Goal: Task Accomplishment & Management: Use online tool/utility

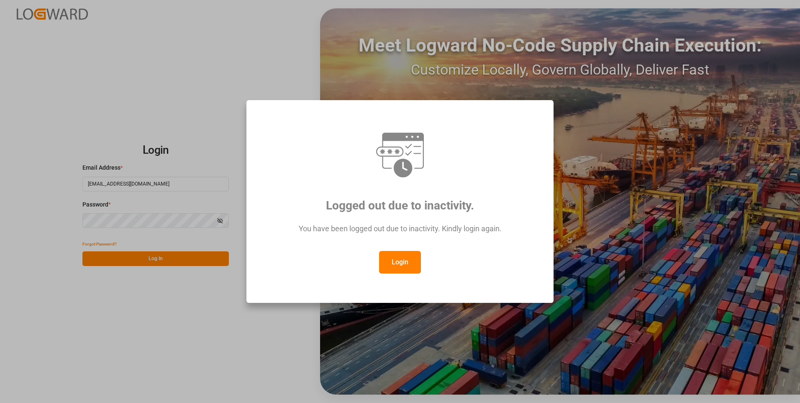
click at [399, 259] on button "Login" at bounding box center [400, 262] width 42 height 23
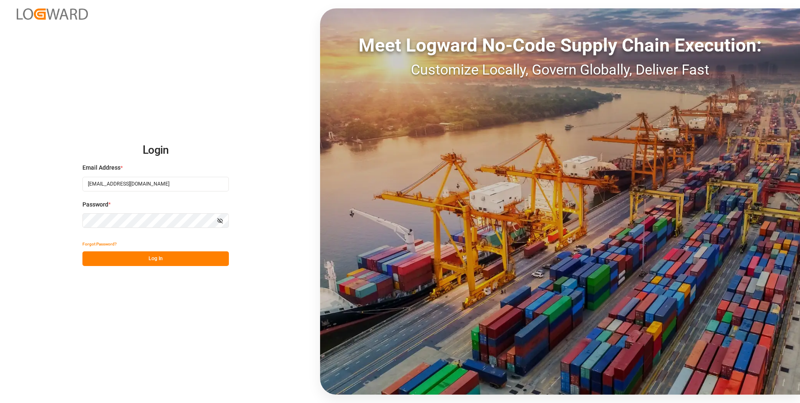
click at [151, 256] on button "Log In" at bounding box center [155, 258] width 146 height 15
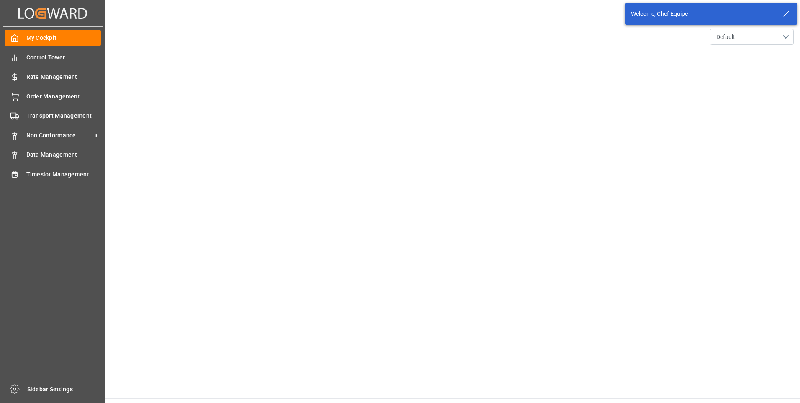
click at [31, 165] on div "My Cockpit My Cockpit Control Tower Control Tower Rate Management Rate Manageme…" at bounding box center [53, 202] width 100 height 350
click at [32, 178] on span "Timeslot Management" at bounding box center [63, 174] width 75 height 9
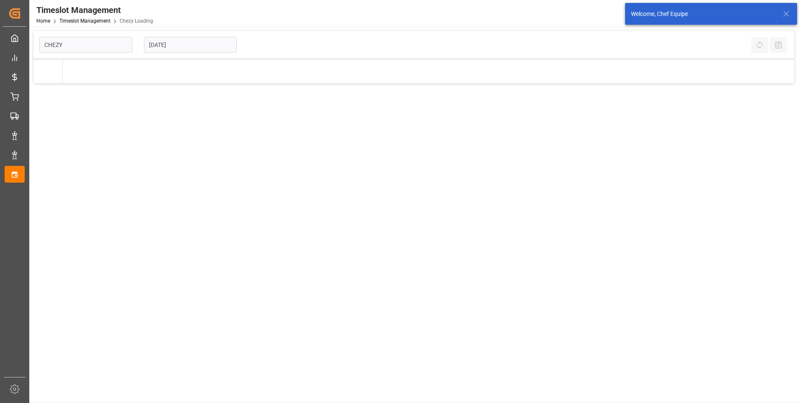
type input "Chezy Loading"
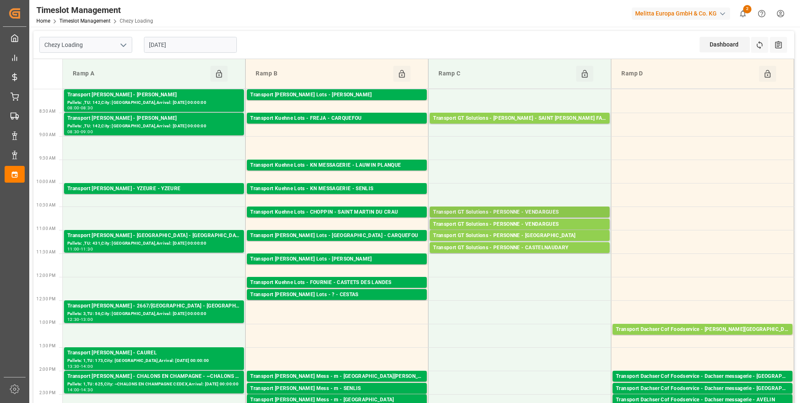
click at [528, 212] on div "Transport GT Solutions - PERSONNE - VENDARGUES" at bounding box center [519, 212] width 173 height 8
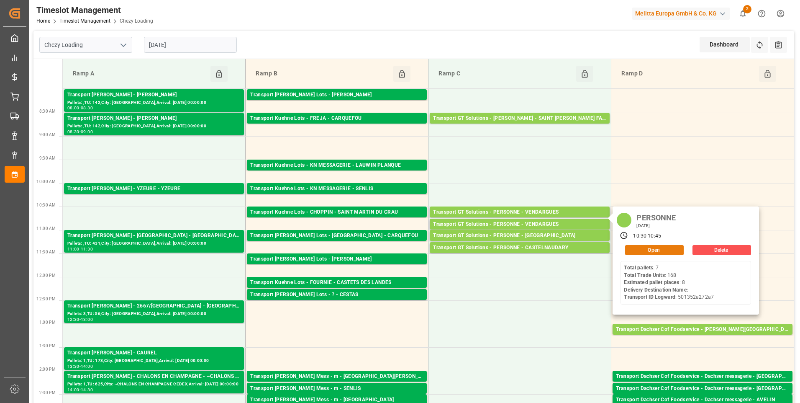
click at [657, 251] on button "Open" at bounding box center [654, 250] width 59 height 10
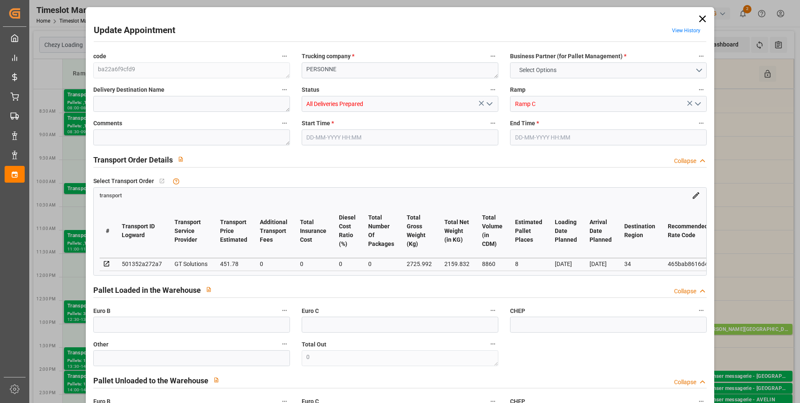
type input "8"
type input "451.78"
type input "0"
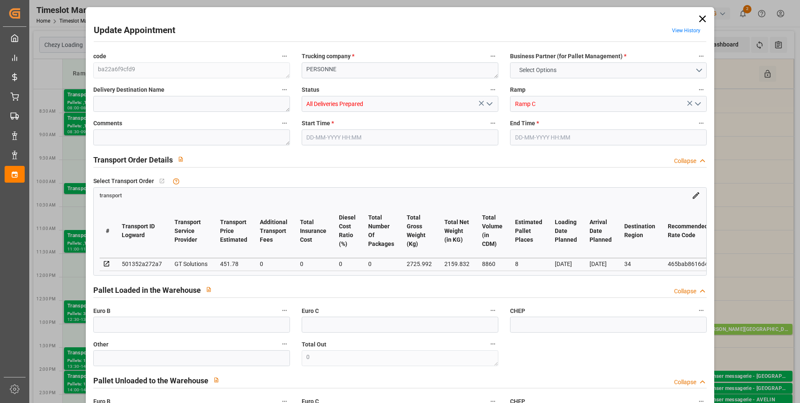
type input "433.4829"
type input "-18.2971"
type input "0"
type input "2159.832"
type input "3118"
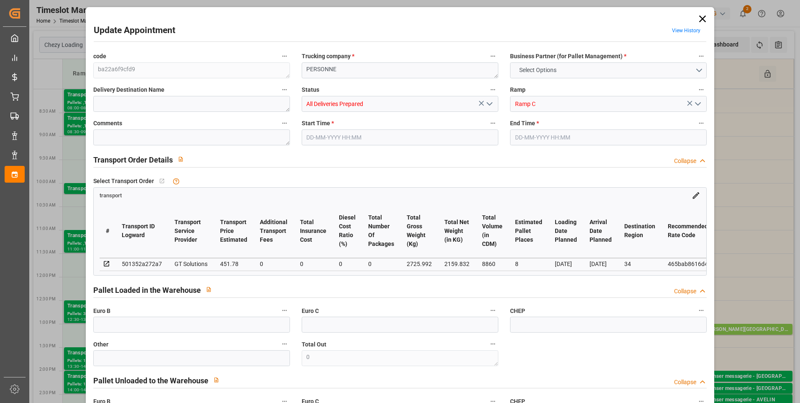
type input "8860"
type input "34"
type input "7"
type input "168"
type input "10"
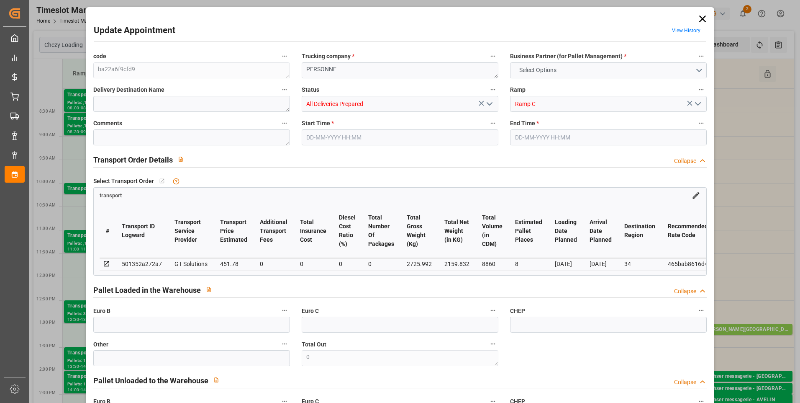
type input "101"
type input "2725.992"
type input "0"
type input "4710.8598"
type input "0"
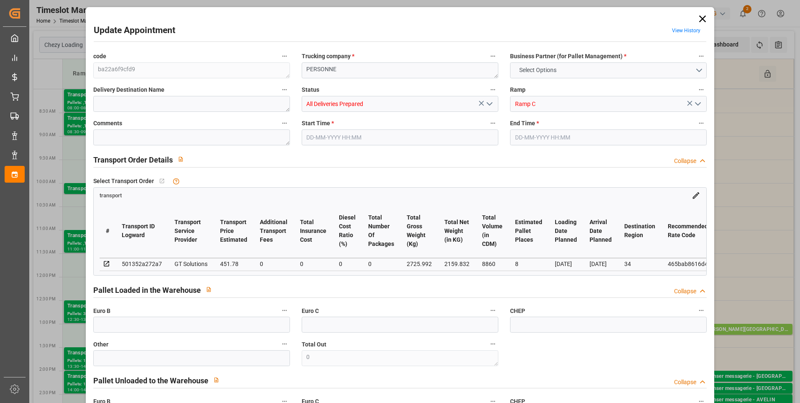
type input "0"
type input "21"
type input "35"
type input "[DATE] 10:30"
type input "[DATE] 10:45"
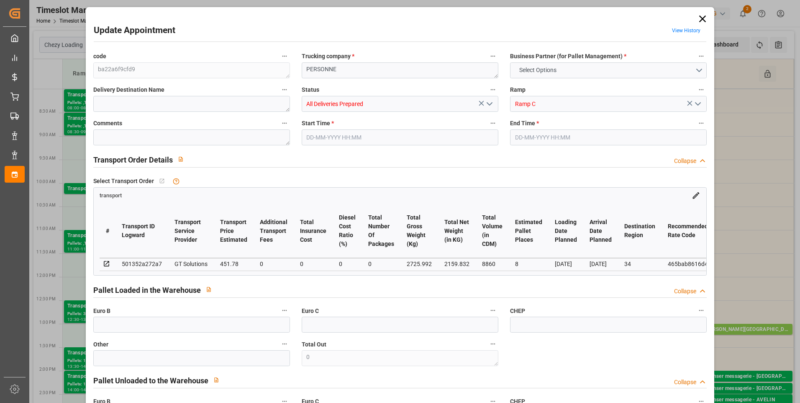
type input "[DATE] 13:44"
type input "[DATE] 12:03"
type input "[DATE]"
click at [697, 21] on icon at bounding box center [703, 19] width 12 height 12
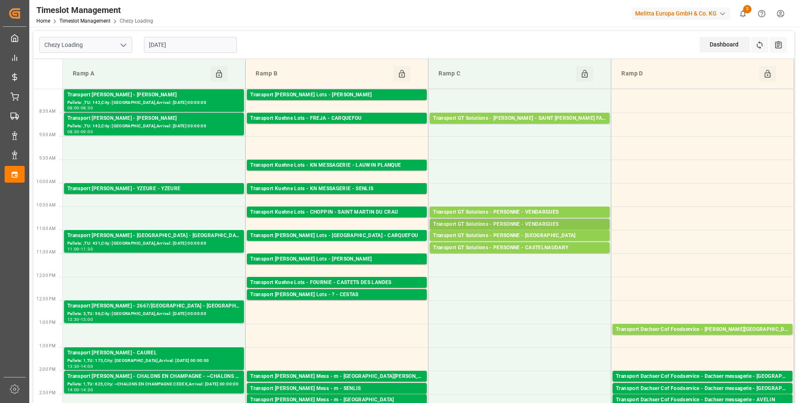
click at [511, 223] on div "Transport GT Solutions - PERSONNE - VENDARGUES" at bounding box center [519, 224] width 173 height 8
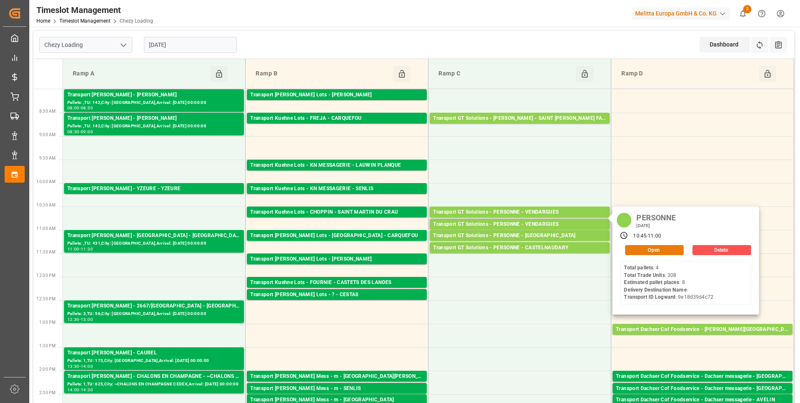
click at [645, 249] on button "Open" at bounding box center [654, 250] width 59 height 10
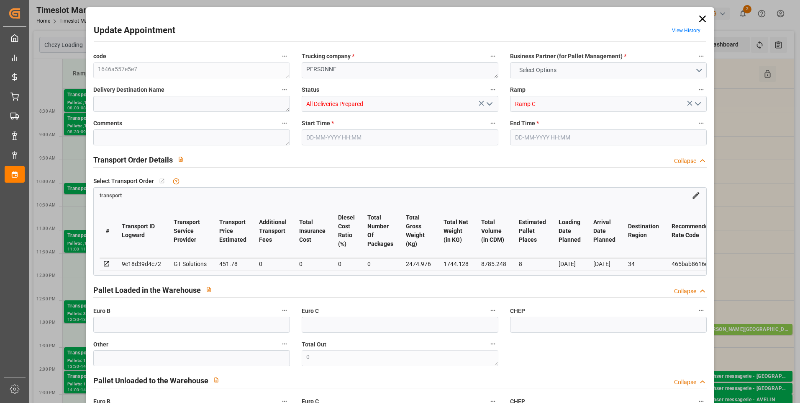
type input "8"
type input "451.78"
type input "0"
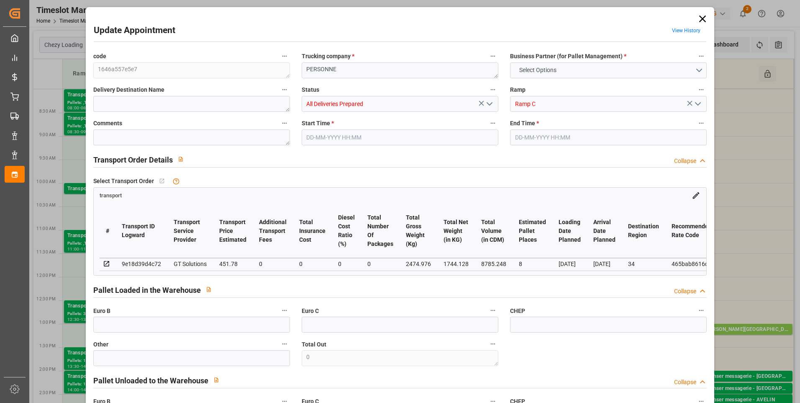
type input "433.4829"
type input "-18.2971"
type input "0"
type input "1744.128"
type input "2810.152"
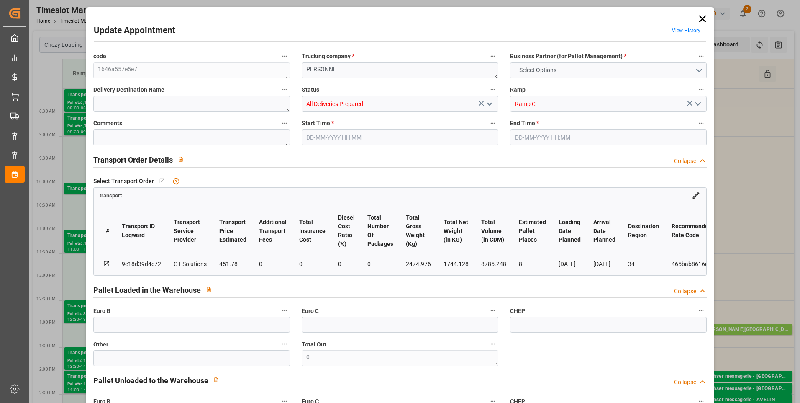
type input "8785.248"
type input "34"
type input "4"
type input "308"
type input "9"
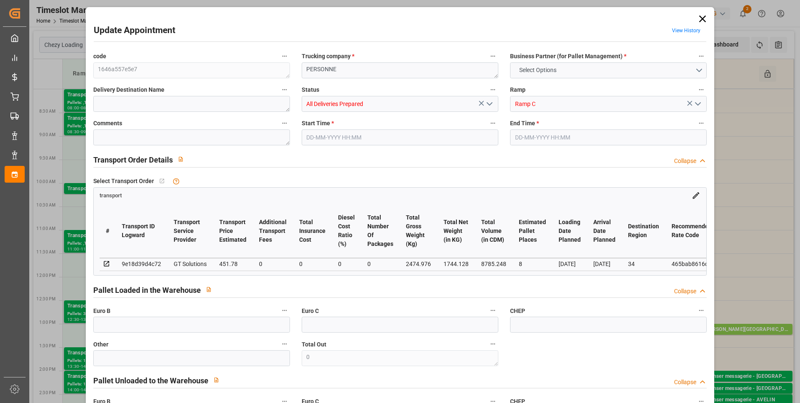
type input "101"
type input "2474.976"
type input "0"
type input "4710.8598"
type input "0"
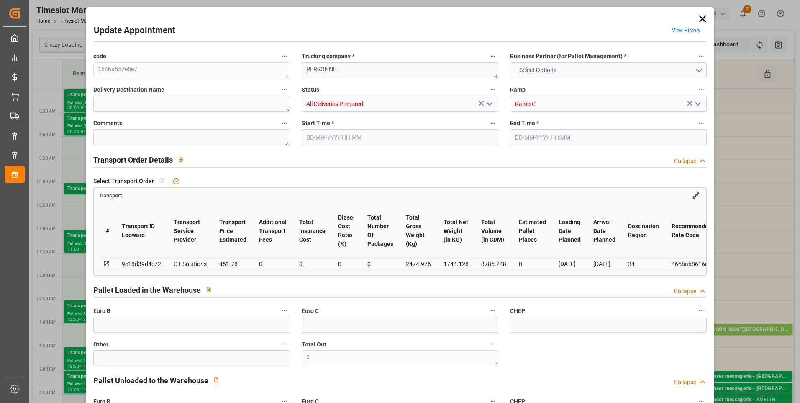
type input "0"
type input "21"
type input "35"
type input "[DATE] 10:45"
type input "[DATE] 11:00"
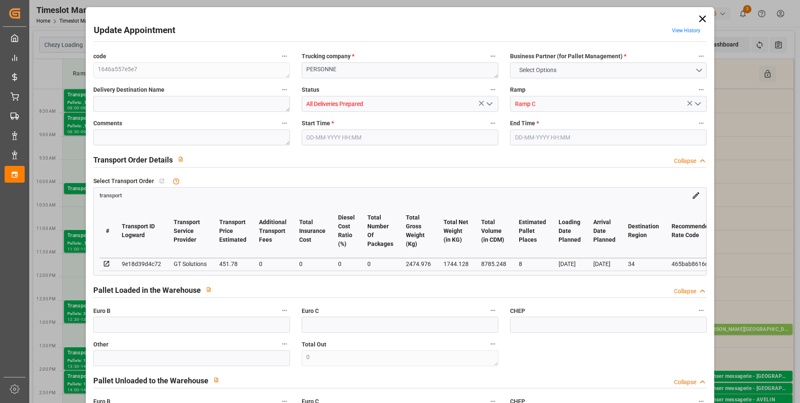
type input "[DATE] 12:37"
type input "[DATE] 12:01"
type input "[DATE]"
click at [700, 17] on icon at bounding box center [703, 19] width 12 height 12
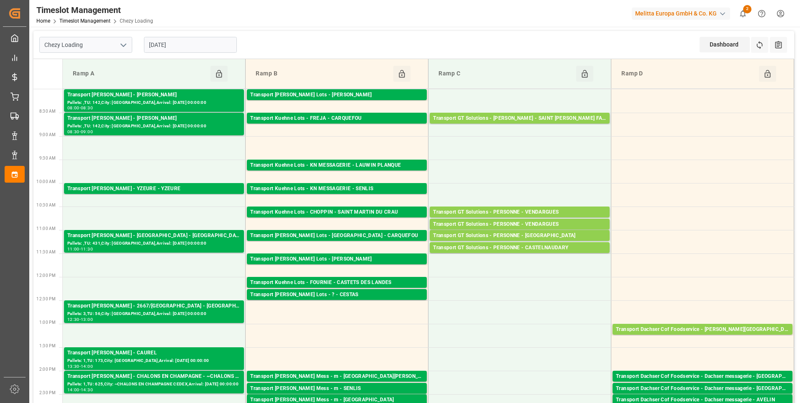
click at [166, 44] on input "[DATE]" at bounding box center [190, 45] width 93 height 16
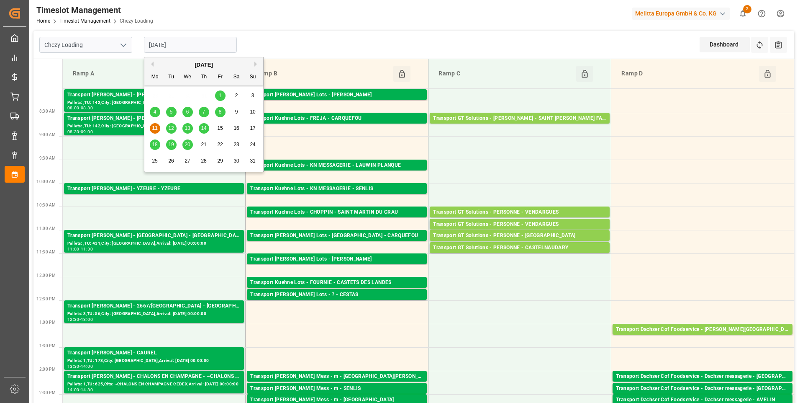
click at [170, 128] on span "12" at bounding box center [170, 128] width 5 height 6
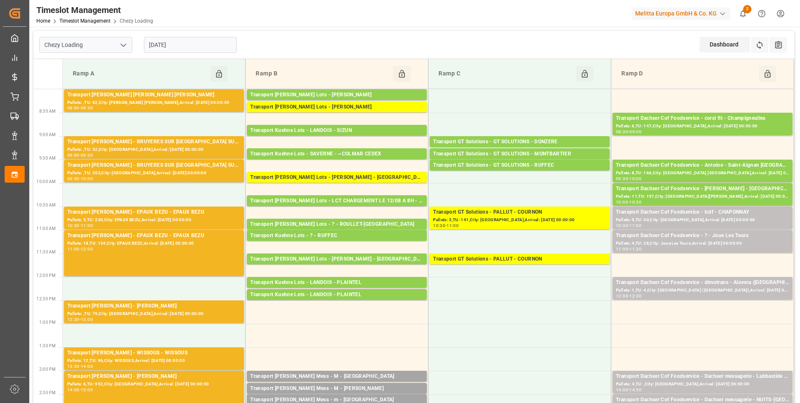
click at [203, 43] on input "[DATE]" at bounding box center [190, 45] width 93 height 16
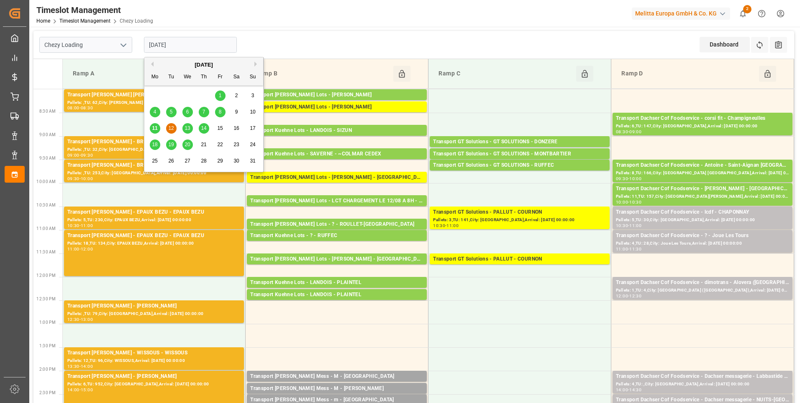
click at [187, 129] on span "13" at bounding box center [187, 128] width 5 height 6
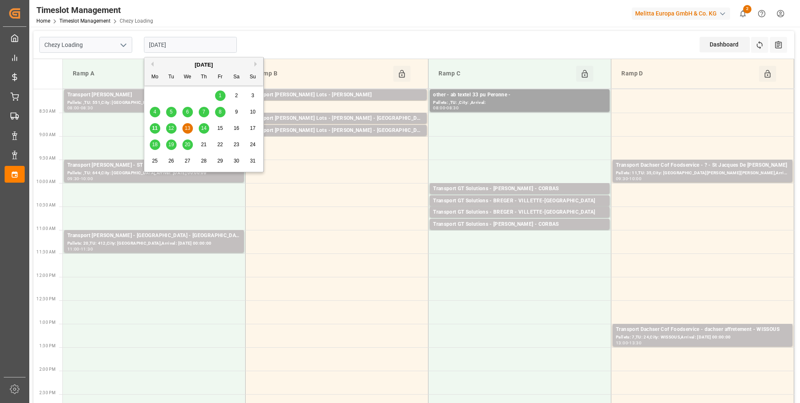
click at [203, 49] on input "[DATE]" at bounding box center [190, 45] width 93 height 16
click at [204, 126] on span "14" at bounding box center [203, 128] width 5 height 6
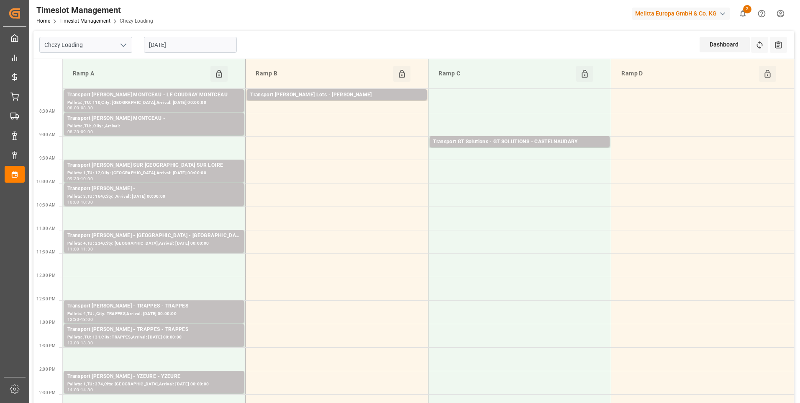
click at [199, 42] on input "[DATE]" at bounding box center [190, 45] width 93 height 16
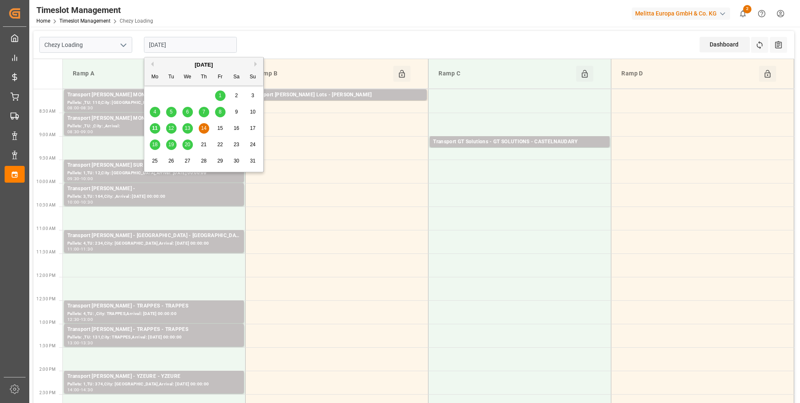
click at [154, 143] on span "18" at bounding box center [154, 144] width 5 height 6
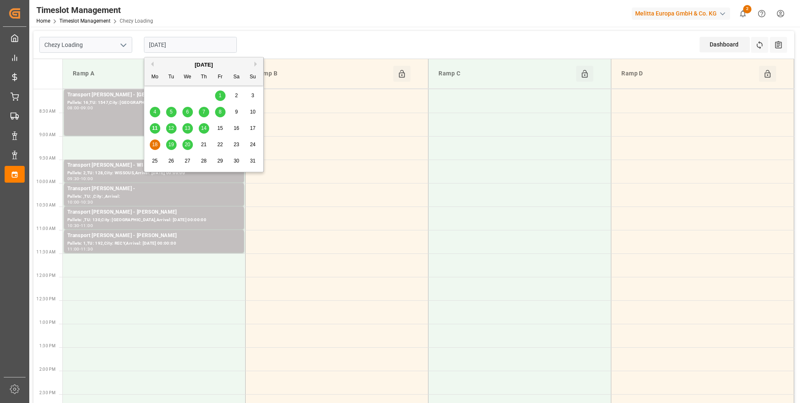
click at [172, 46] on input "[DATE]" at bounding box center [190, 45] width 93 height 16
click at [169, 141] on div "19" at bounding box center [171, 145] width 10 height 10
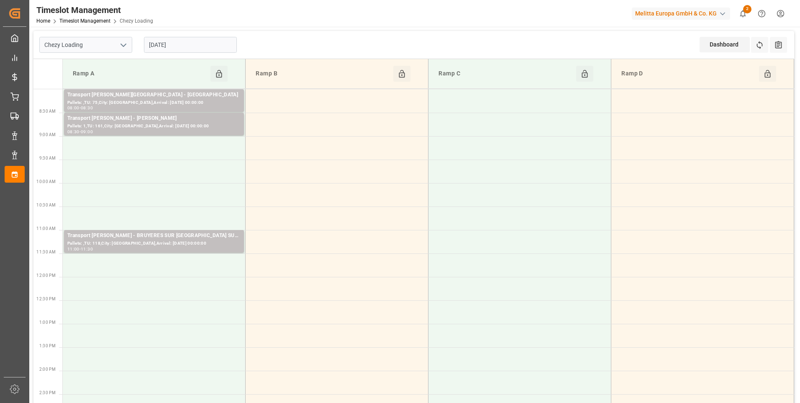
click at [181, 45] on input "[DATE]" at bounding box center [190, 45] width 93 height 16
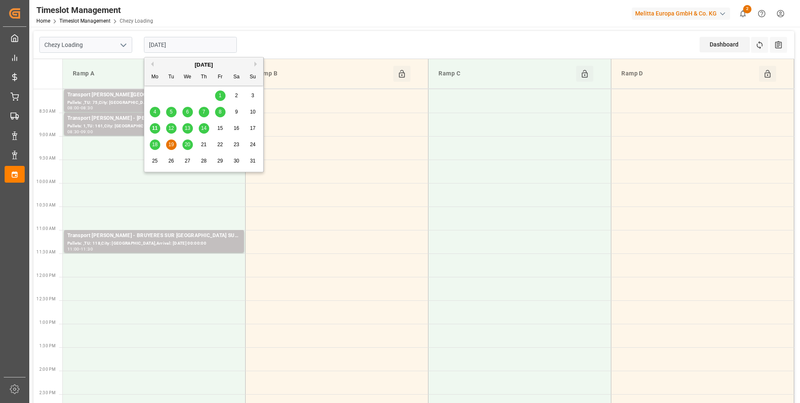
click at [185, 146] on span "20" at bounding box center [187, 144] width 5 height 6
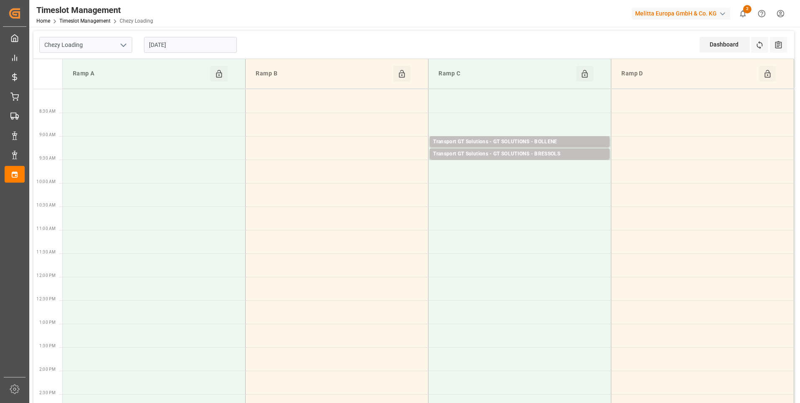
click at [200, 41] on input "[DATE]" at bounding box center [190, 45] width 93 height 16
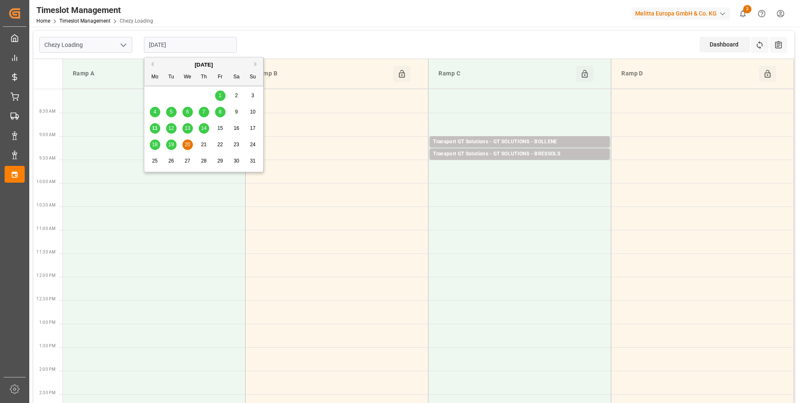
click at [188, 126] on span "13" at bounding box center [187, 128] width 5 height 6
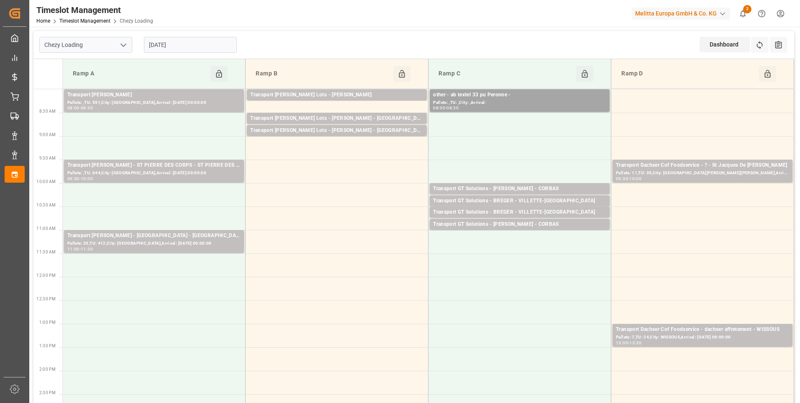
click at [198, 43] on input "[DATE]" at bounding box center [190, 45] width 93 height 16
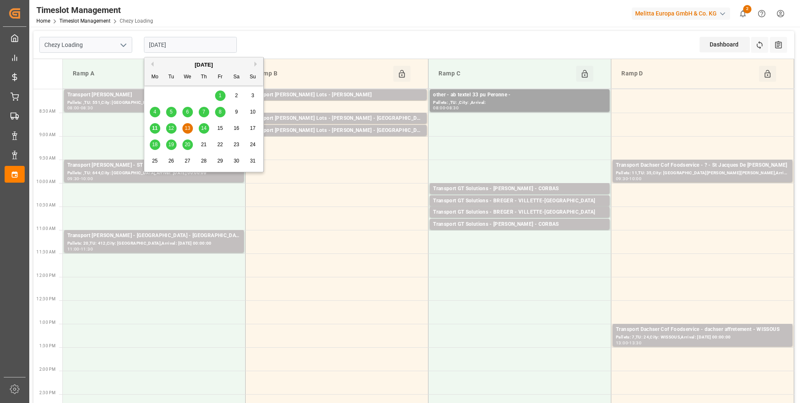
click at [169, 128] on span "12" at bounding box center [170, 128] width 5 height 6
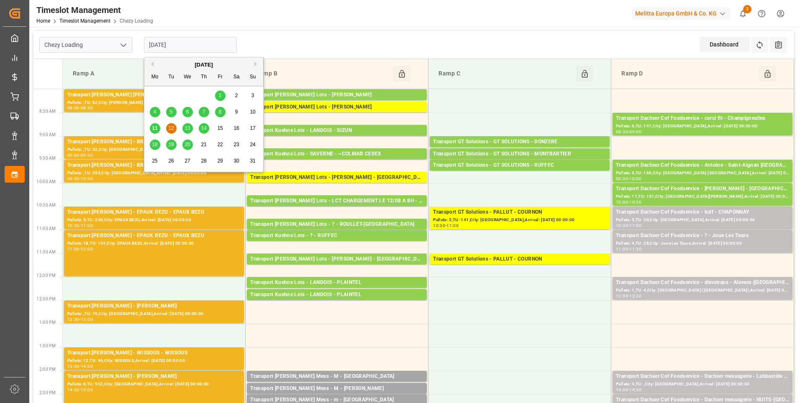
click at [213, 40] on input "[DATE]" at bounding box center [190, 45] width 93 height 16
click at [156, 130] on span "11" at bounding box center [154, 128] width 5 height 6
type input "[DATE]"
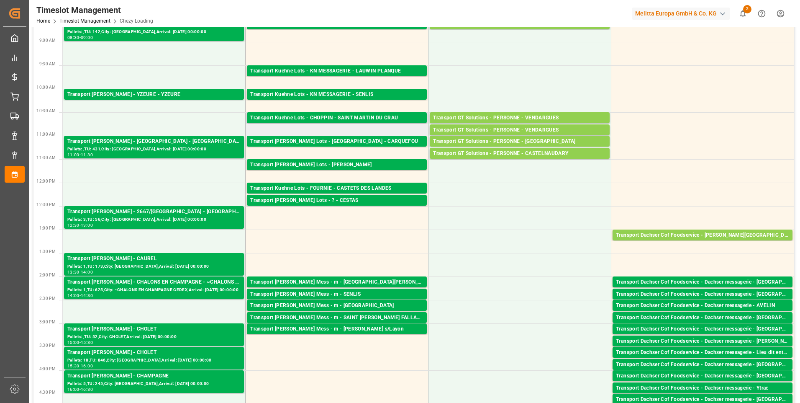
scroll to position [126, 0]
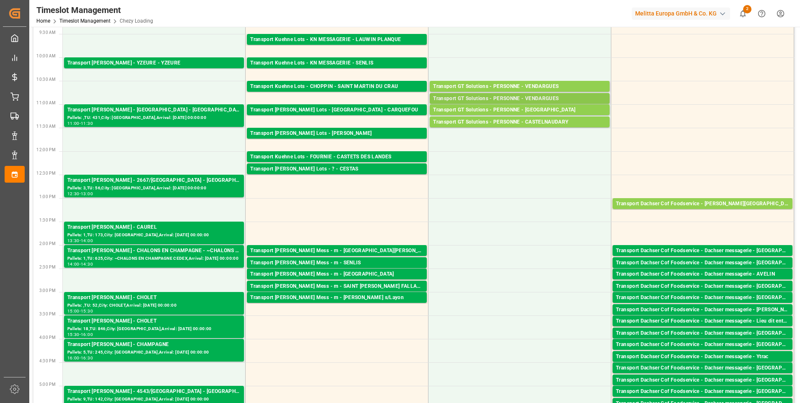
click at [530, 99] on div "Transport GT Solutions - PERSONNE - VENDARGUES" at bounding box center [519, 99] width 173 height 8
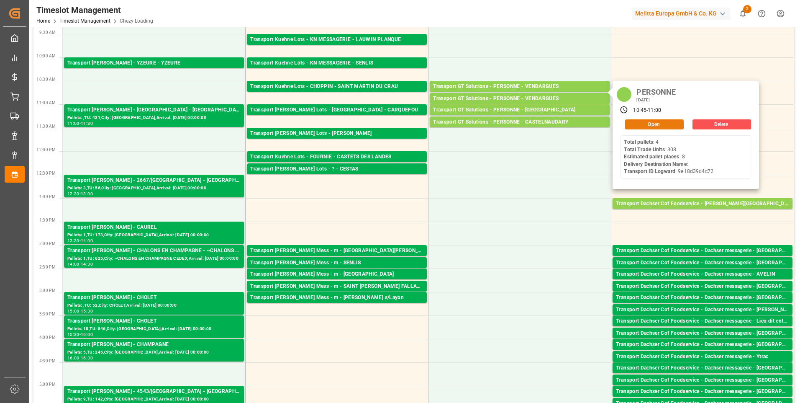
click at [666, 123] on button "Open" at bounding box center [654, 124] width 59 height 10
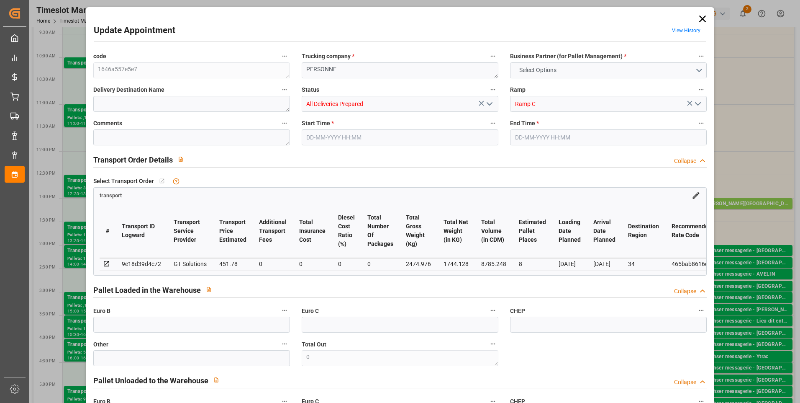
type input "8"
type input "451.78"
type input "0"
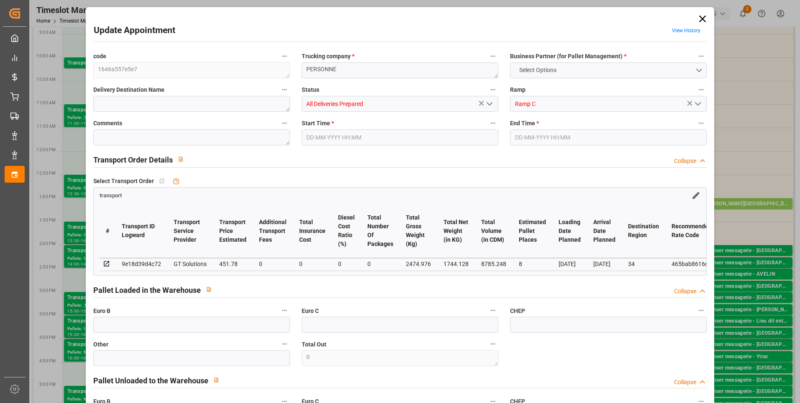
type input "433.4829"
type input "-18.2971"
type input "0"
type input "1744.128"
type input "2810.152"
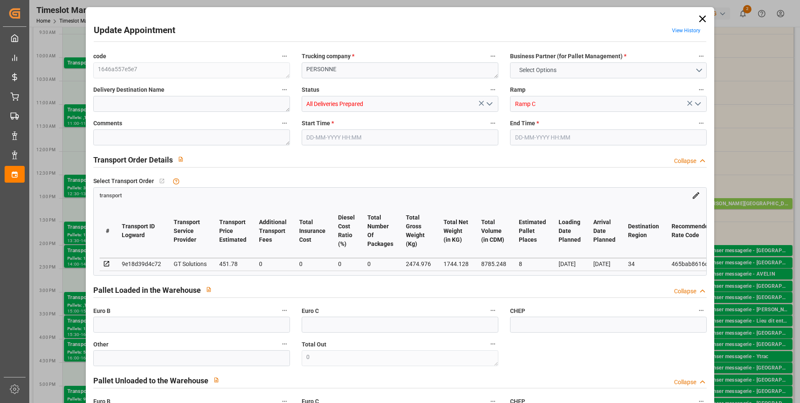
type input "8785.248"
type input "34"
type input "4"
type input "308"
type input "9"
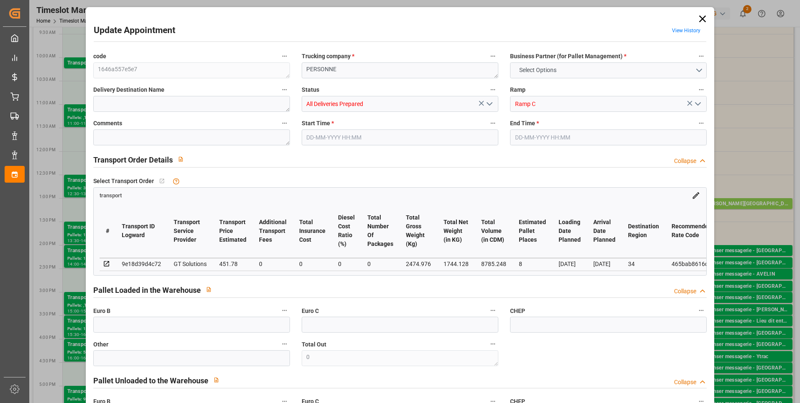
type input "101"
type input "2474.976"
type input "0"
type input "4710.8598"
type input "0"
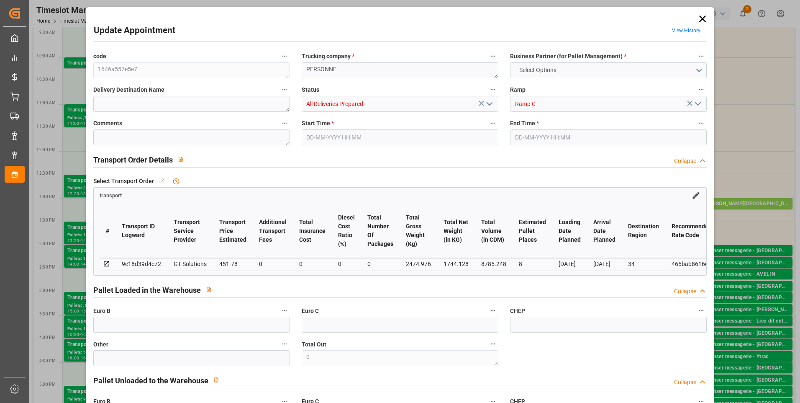
type input "0"
type input "21"
type input "35"
type input "[DATE] 10:45"
type input "[DATE] 11:00"
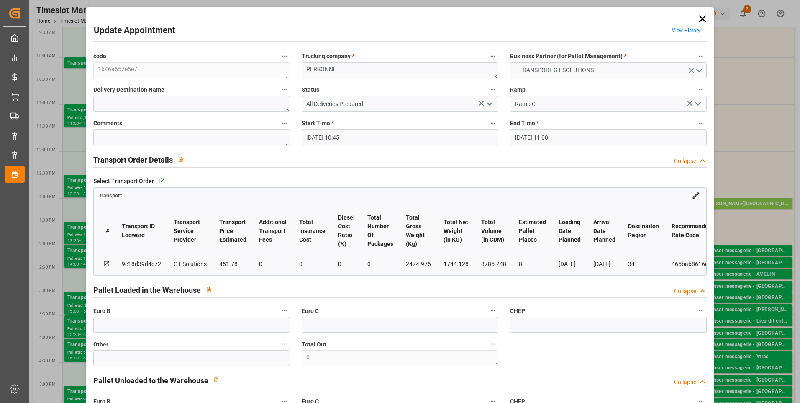
type input "[DATE] 12:37"
type input "[DATE] 12:01"
type input "[DATE]"
click at [488, 104] on icon "open menu" at bounding box center [490, 104] width 10 height 10
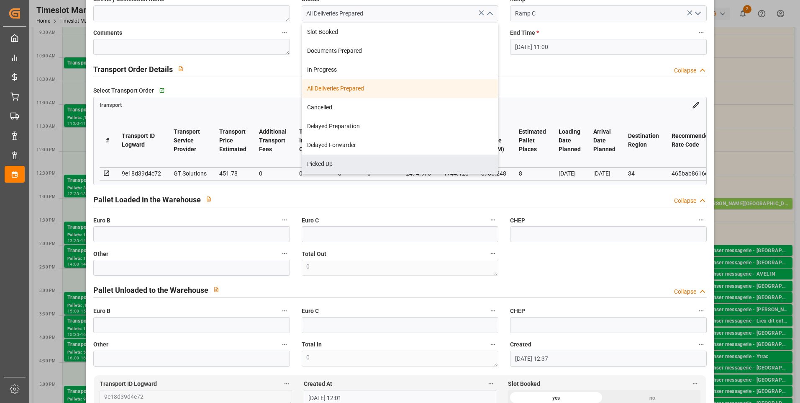
scroll to position [0, 0]
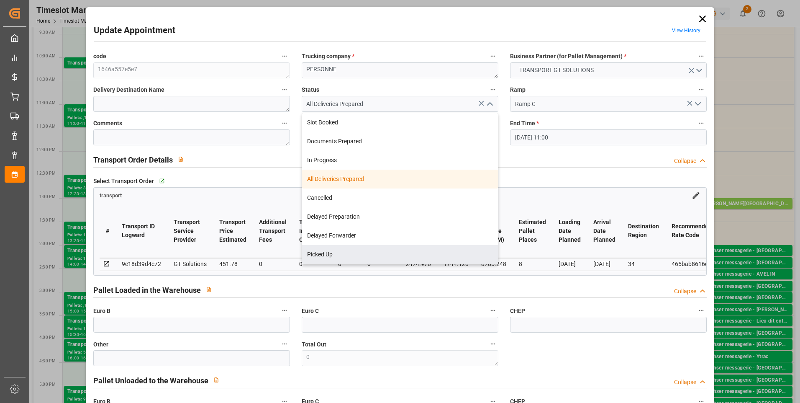
click at [699, 18] on icon at bounding box center [702, 18] width 7 height 7
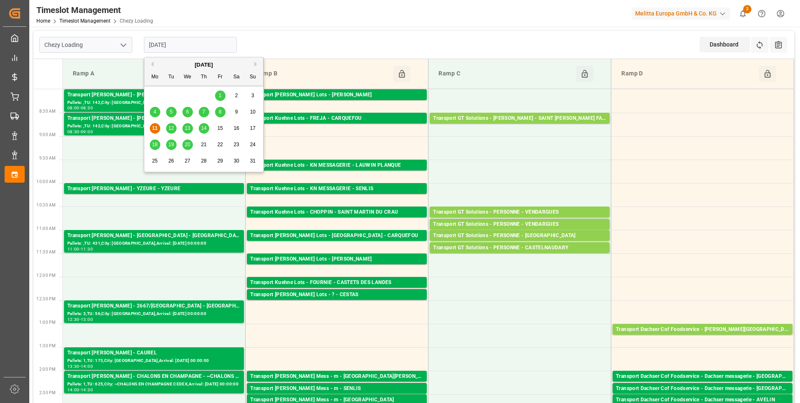
click at [206, 44] on input "[DATE]" at bounding box center [190, 45] width 93 height 16
click at [171, 130] on span "12" at bounding box center [170, 128] width 5 height 6
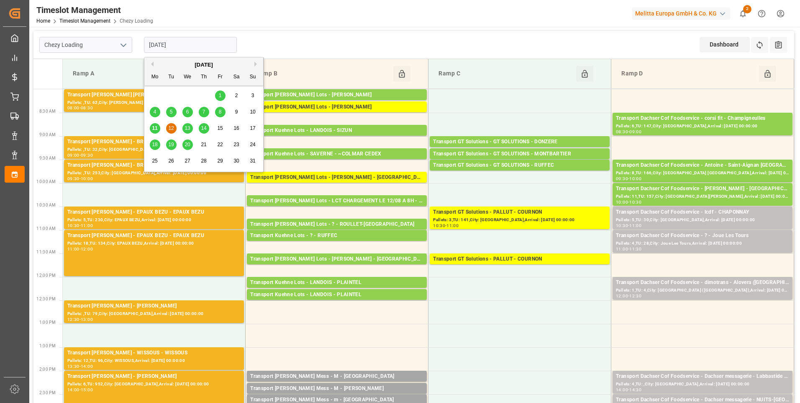
click at [191, 42] on input "[DATE]" at bounding box center [190, 45] width 93 height 16
click at [159, 127] on div "11" at bounding box center [155, 128] width 10 height 10
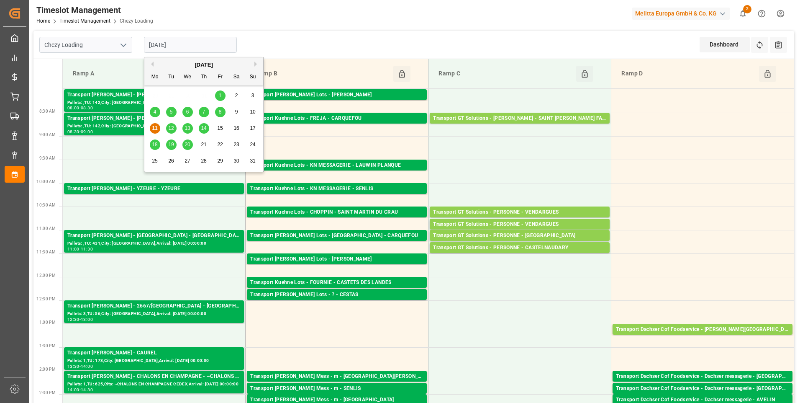
click at [172, 41] on input "[DATE]" at bounding box center [190, 45] width 93 height 16
click at [222, 112] on div "8" at bounding box center [220, 112] width 10 height 10
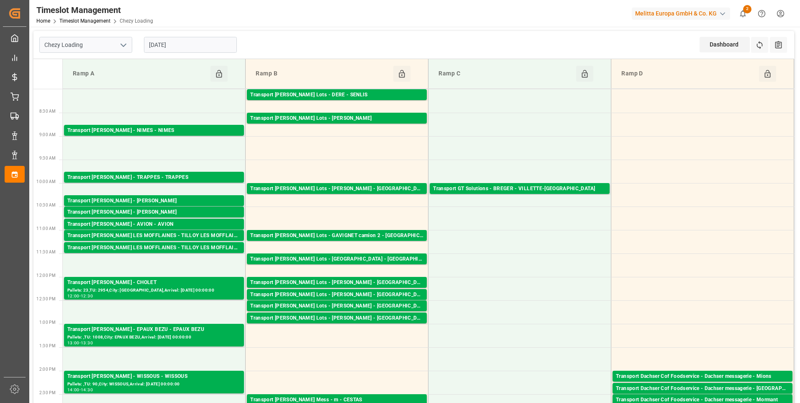
click at [187, 47] on input "[DATE]" at bounding box center [190, 45] width 93 height 16
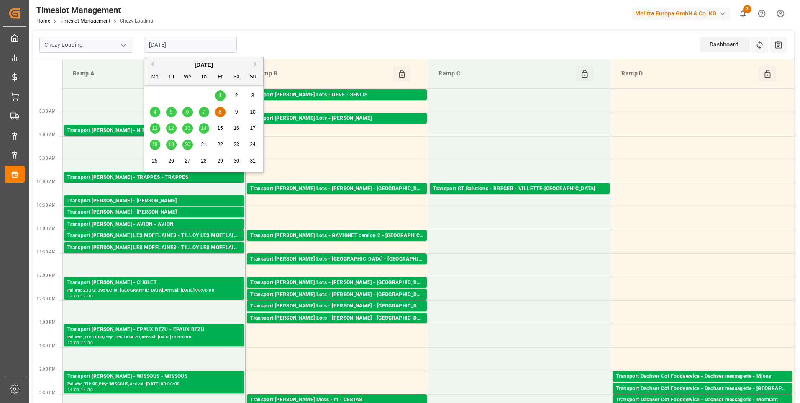
click at [152, 128] on span "11" at bounding box center [154, 128] width 5 height 6
type input "[DATE]"
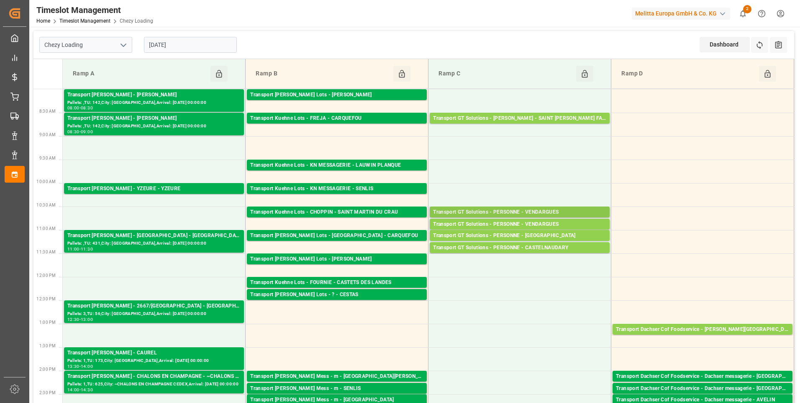
click at [504, 209] on div "Transport GT Solutions - PERSONNE - VENDARGUES" at bounding box center [519, 212] width 173 height 8
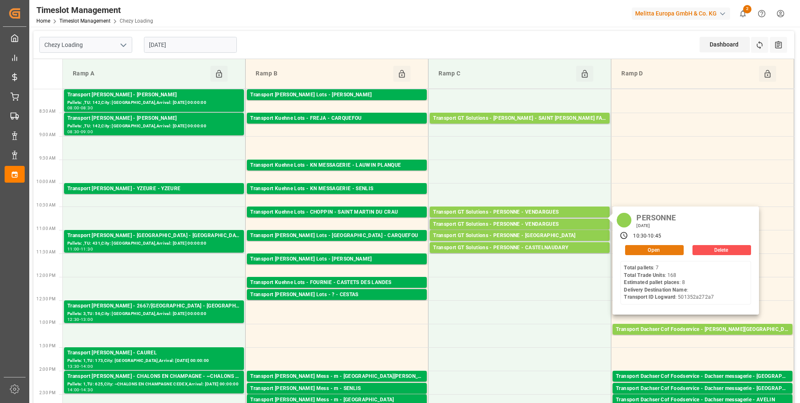
click at [637, 246] on button "Open" at bounding box center [654, 250] width 59 height 10
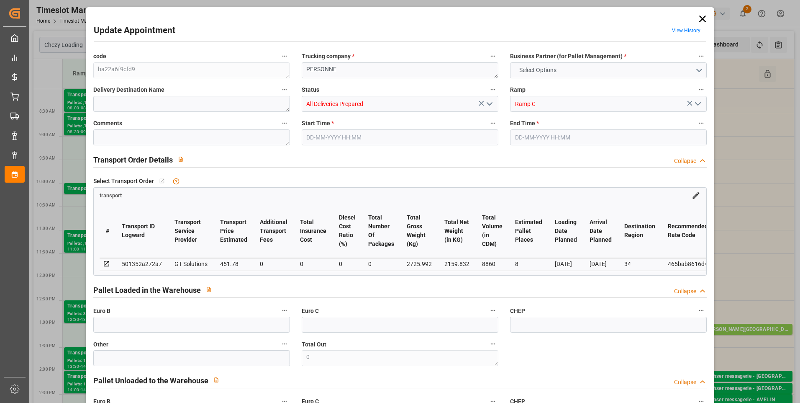
type input "8"
type input "451.78"
type input "0"
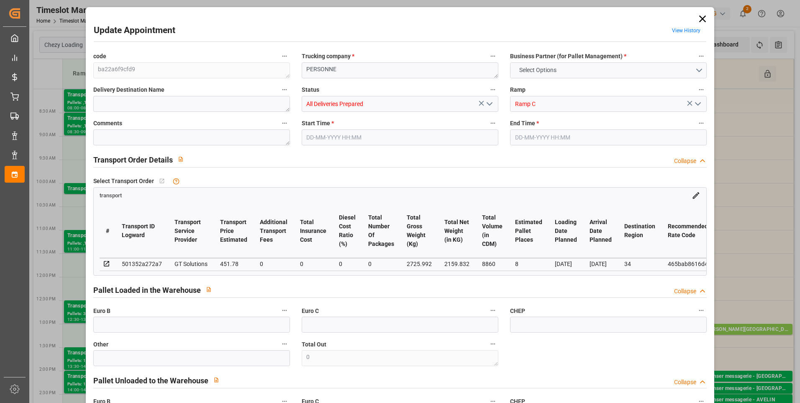
type input "433.4829"
type input "-18.2971"
type input "0"
type input "2159.832"
type input "3118"
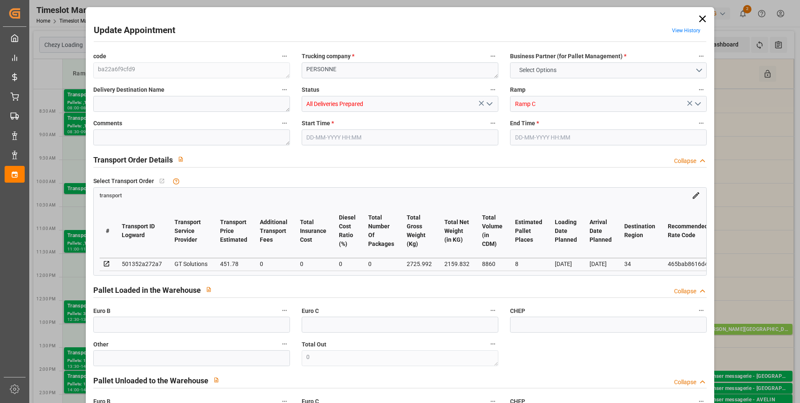
type input "8860"
type input "34"
type input "7"
type input "168"
type input "10"
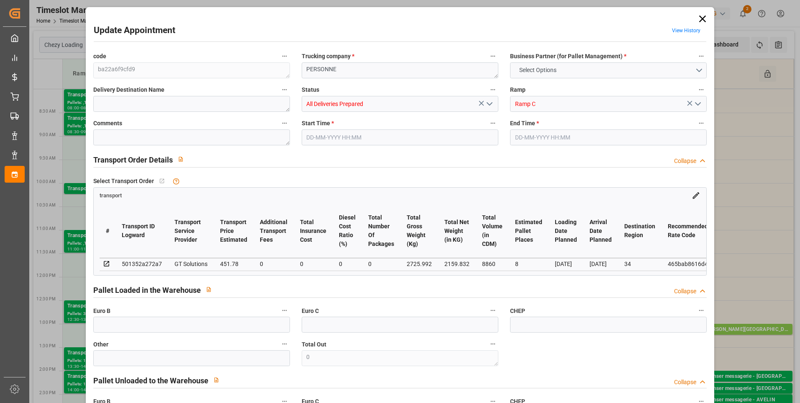
type input "101"
type input "2725.992"
type input "0"
type input "4710.8598"
type input "0"
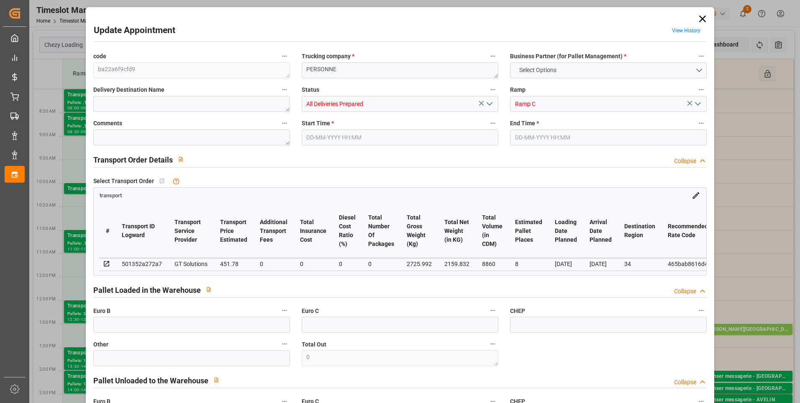
type input "0"
type input "21"
type input "35"
type input "[DATE] 10:30"
type input "[DATE] 10:45"
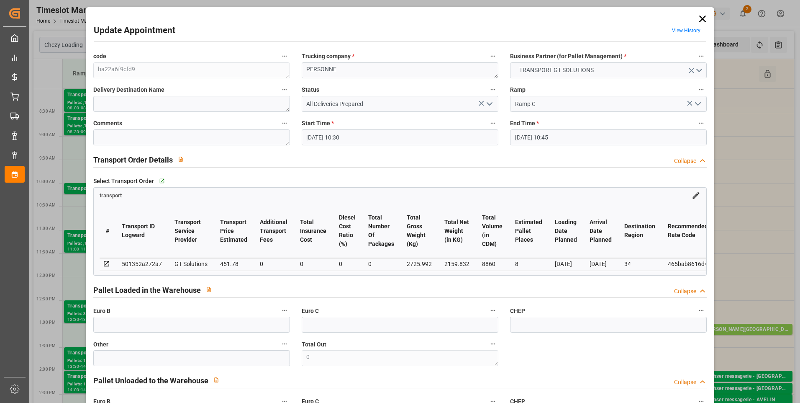
type input "[DATE] 13:44"
type input "[DATE] 12:03"
type input "[DATE]"
click at [701, 18] on icon at bounding box center [702, 18] width 7 height 7
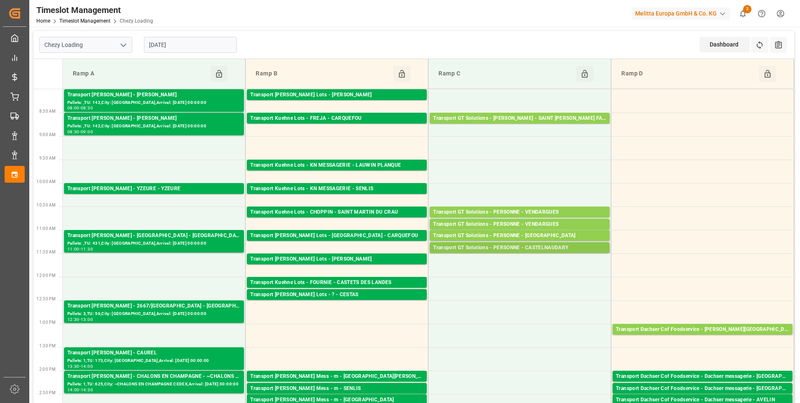
click at [537, 248] on div "Transport GT Solutions - PERSONNE - CASTELNAUDARY" at bounding box center [519, 248] width 173 height 8
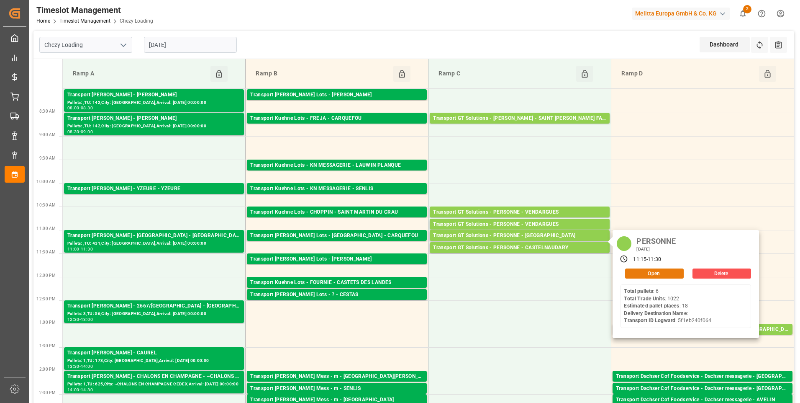
click at [647, 273] on button "Open" at bounding box center [654, 273] width 59 height 10
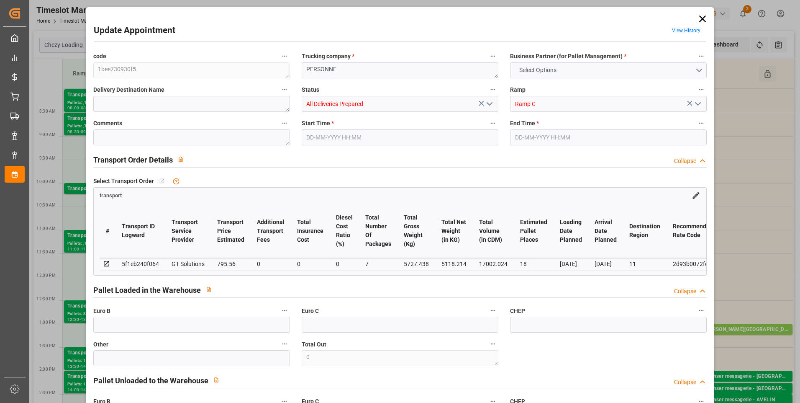
type input "18"
type input "795.56"
type input "0"
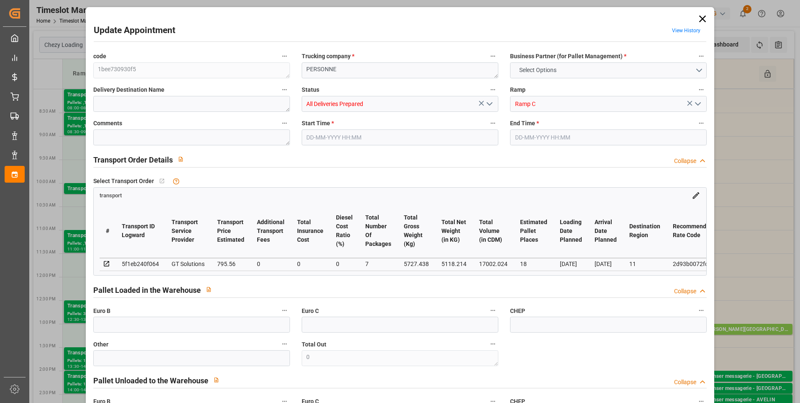
type input "763.3398"
type input "-32.2202"
type input "7"
type input "5118.214"
type input "6662.236"
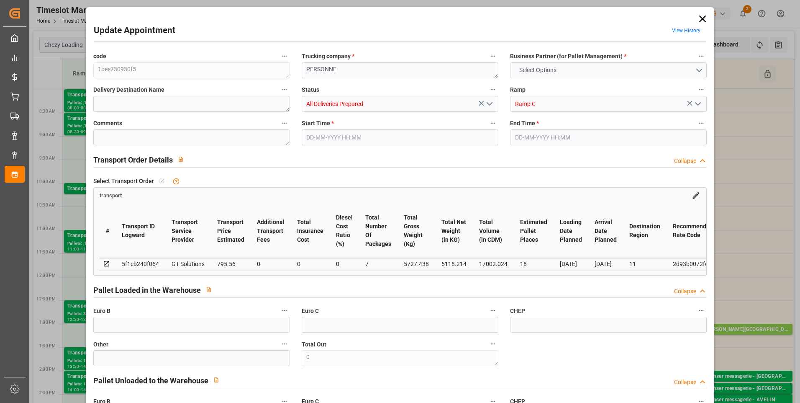
type input "17002.024"
type input "11"
type input "6"
type input "1022"
type input "35"
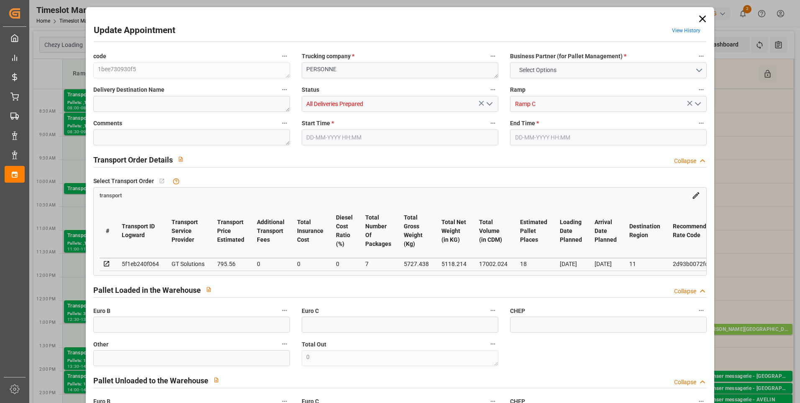
type input "101"
type input "5727.438"
type input "0"
type input "4710.8598"
type input "0"
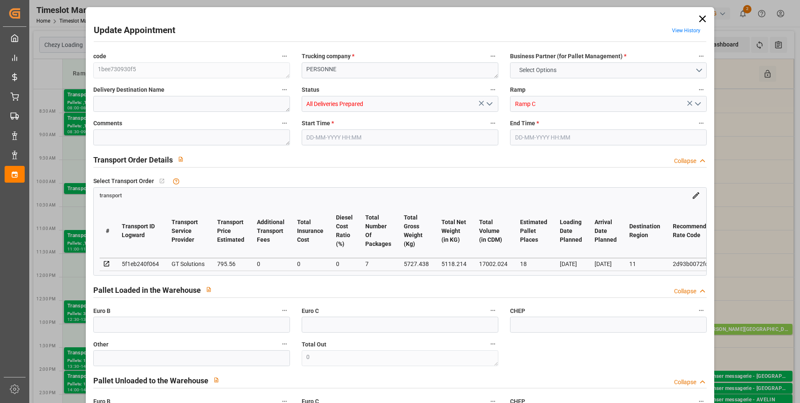
type input "0"
type input "21"
type input "35"
type input "[DATE] 11:15"
type input "[DATE] 11:30"
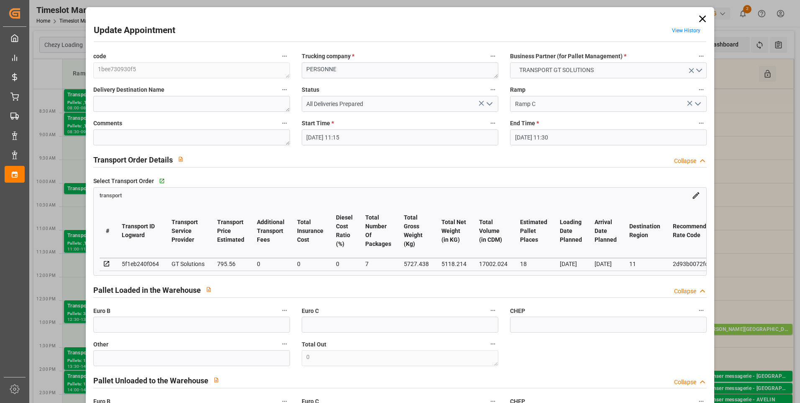
type input "[DATE] 13:42"
type input "[DATE] 12:00"
type input "[DATE]"
click at [699, 18] on icon at bounding box center [702, 18] width 7 height 7
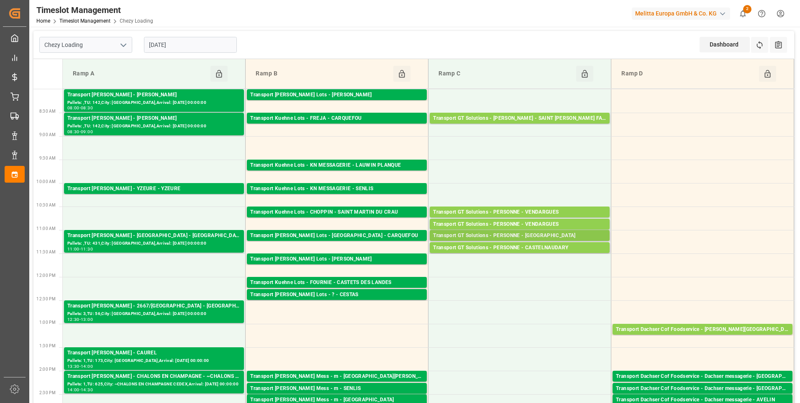
click at [544, 232] on div "Transport GT Solutions - PERSONNE - [GEOGRAPHIC_DATA]" at bounding box center [519, 235] width 173 height 8
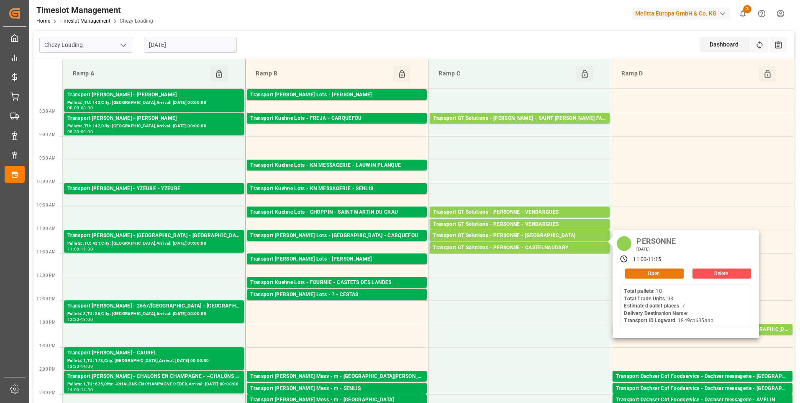
click at [644, 271] on button "Open" at bounding box center [654, 273] width 59 height 10
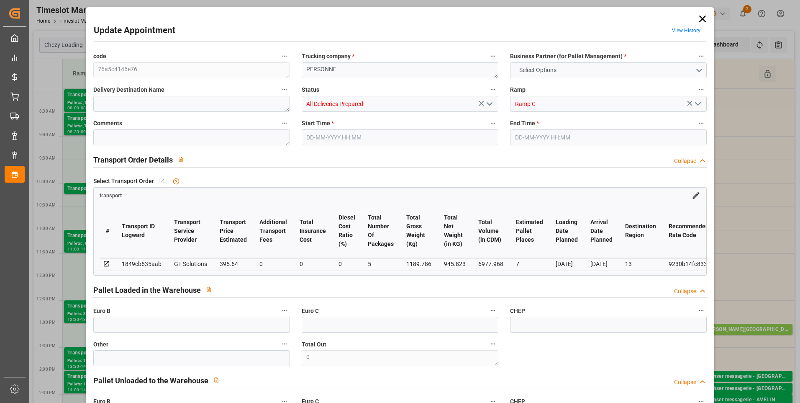
type input "7"
type input "395.64"
type input "0"
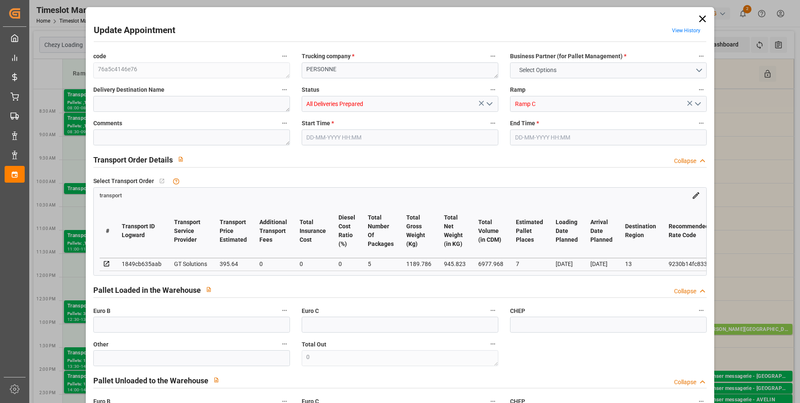
type input "379.6166"
type input "-16.0234"
type input "5"
type input "945.823"
type input "1652.906"
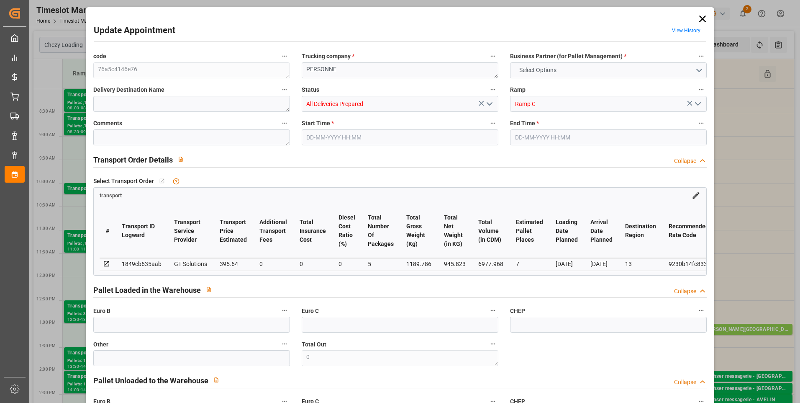
type input "6977.968"
type input "13"
type input "10"
type input "98"
type input "18"
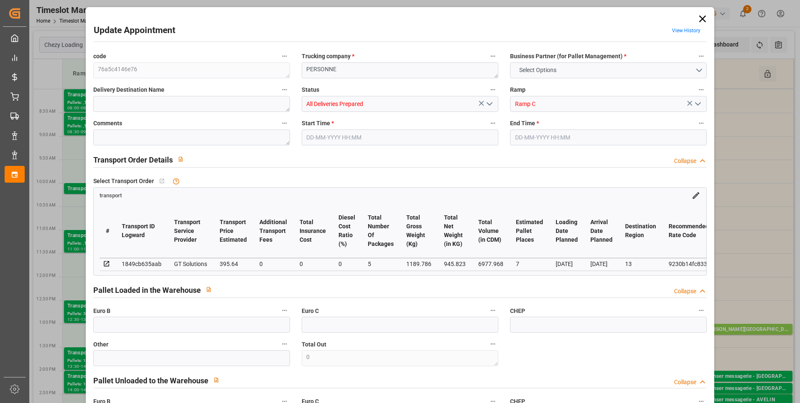
type input "101"
type input "1189.786"
type input "0"
type input "4710.8598"
type input "0"
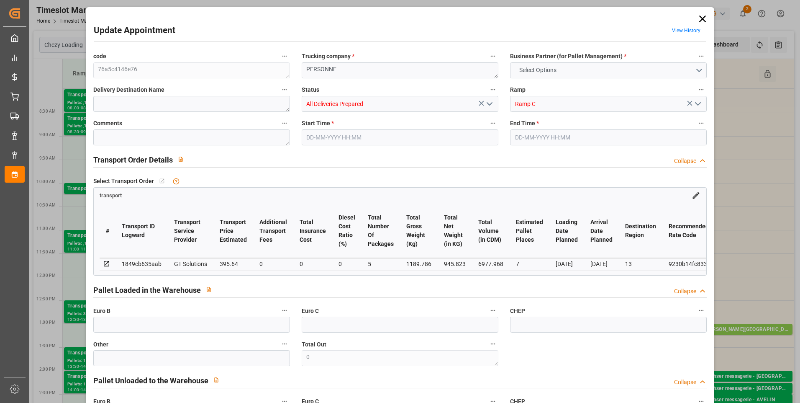
type input "0"
type input "21"
type input "35"
type input "[DATE] 11:00"
type input "[DATE] 11:15"
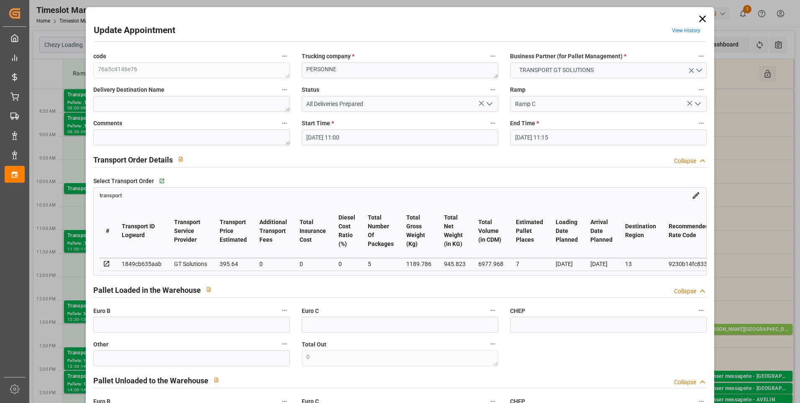
type input "[DATE] 12:37"
type input "[DATE] 12:00"
type input "[DATE]"
click at [699, 13] on icon at bounding box center [703, 19] width 12 height 12
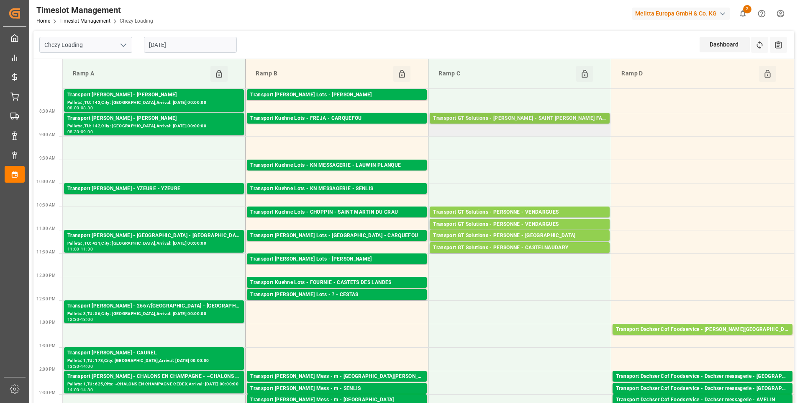
click at [508, 115] on div "Transport GT Solutions - [PERSON_NAME] - SAINT [PERSON_NAME] FALLAVIER" at bounding box center [519, 118] width 173 height 8
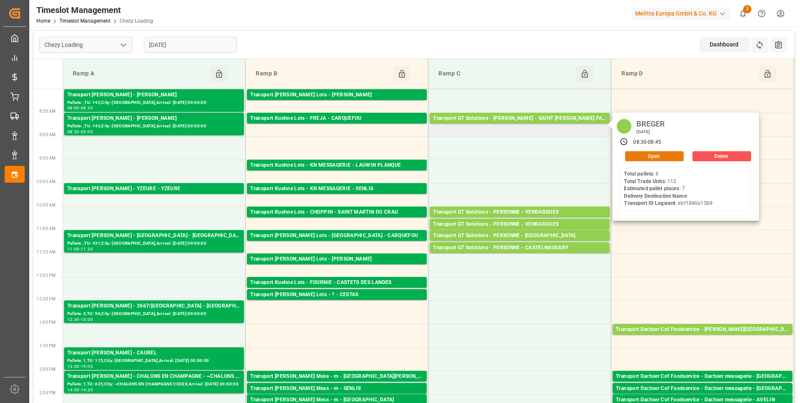
click at [662, 154] on button "Open" at bounding box center [654, 156] width 59 height 10
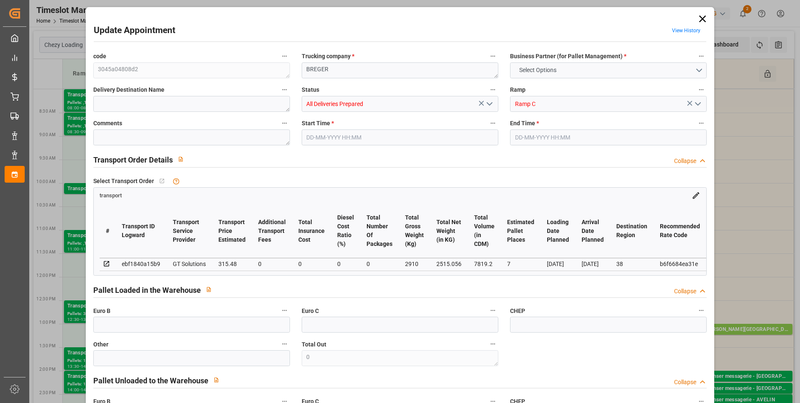
type input "7"
type input "315.48"
type input "0"
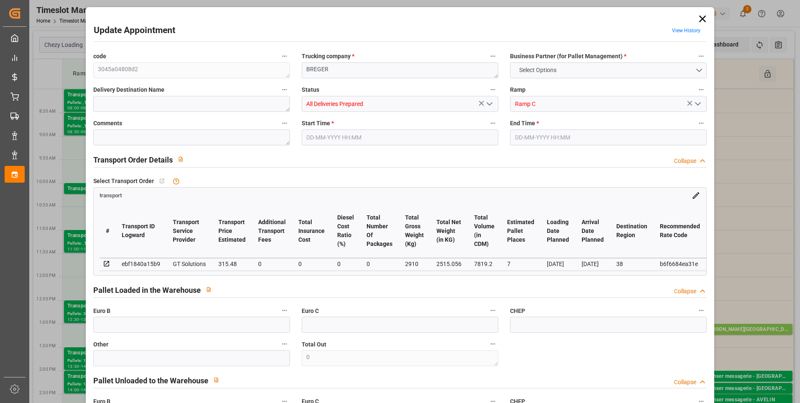
type input "302.7031"
type input "-12.7769"
type input "0"
type input "2515.056"
type input "3250"
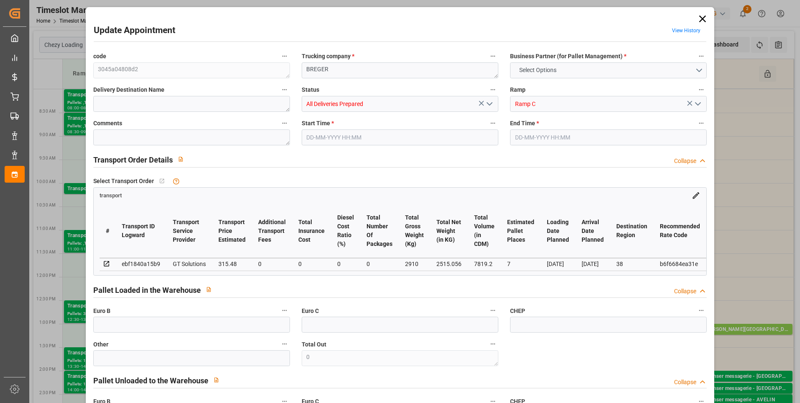
type input "7819.2"
type input "38"
type input "6"
type input "112"
type input "8"
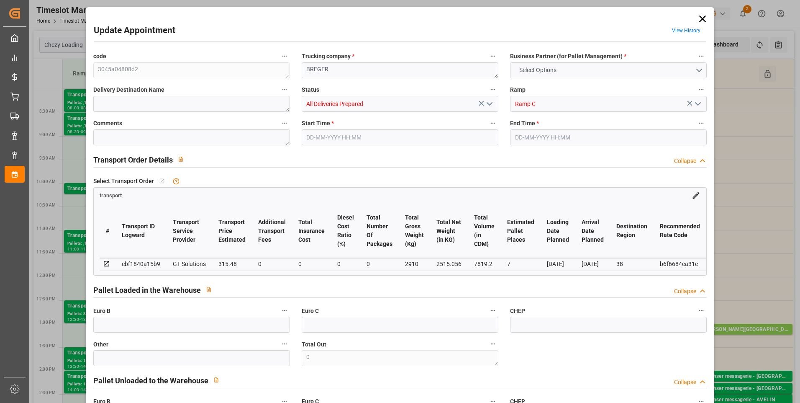
type input "101"
type input "2910"
type input "0"
type input "4710.8598"
type input "0"
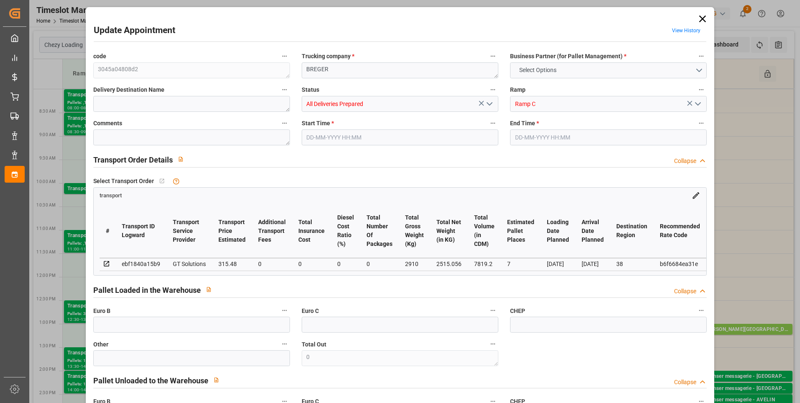
type input "0"
type input "21"
type input "35"
click at [698, 20] on icon at bounding box center [703, 19] width 12 height 12
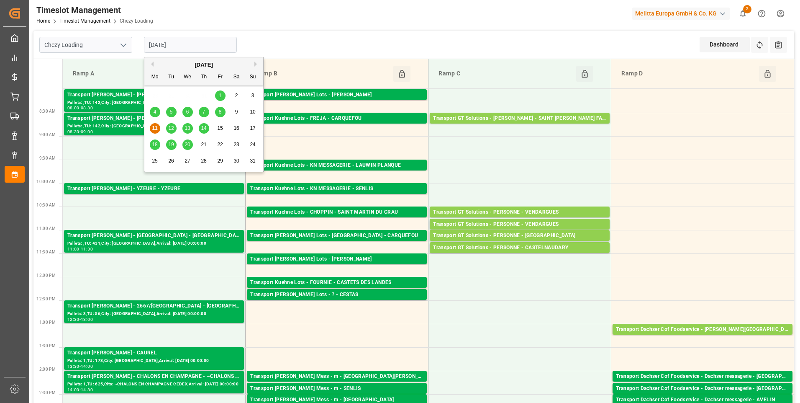
click at [229, 45] on input "[DATE]" at bounding box center [190, 45] width 93 height 16
click at [170, 129] on span "12" at bounding box center [170, 128] width 5 height 6
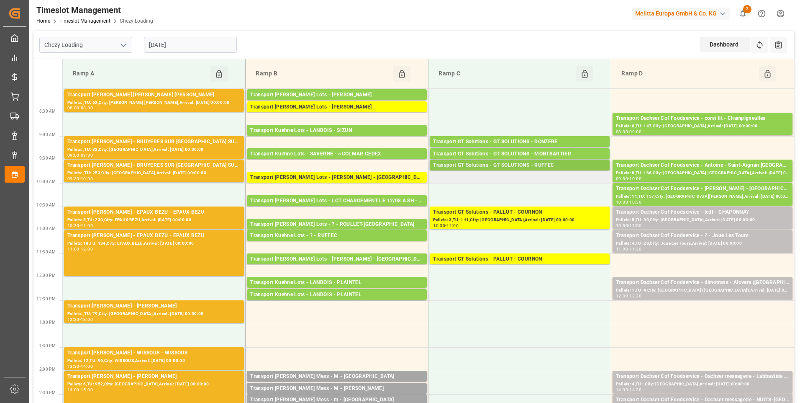
click at [526, 165] on div "Transport GT Solutions - GT SOLUTIONS - RUFFEC" at bounding box center [519, 165] width 173 height 8
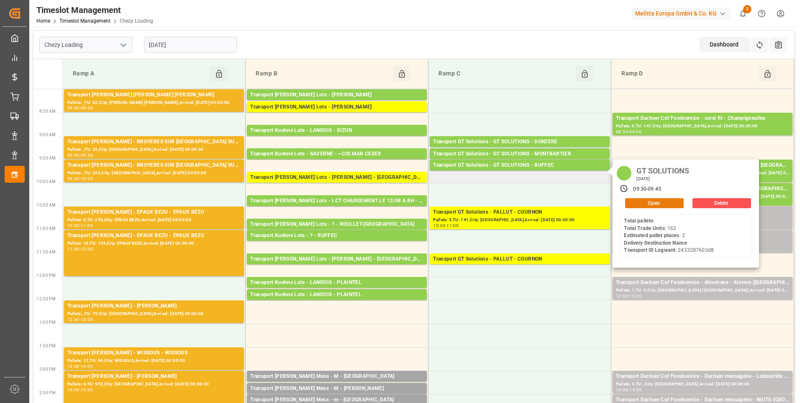
click at [664, 201] on button "Open" at bounding box center [654, 203] width 59 height 10
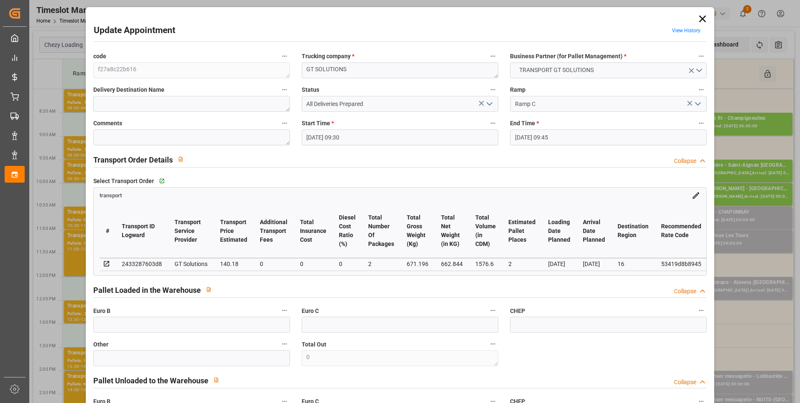
click at [702, 19] on icon at bounding box center [703, 19] width 12 height 12
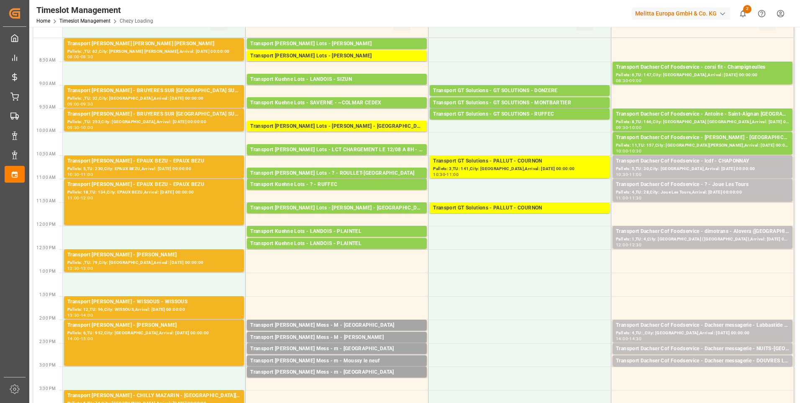
scroll to position [42, 0]
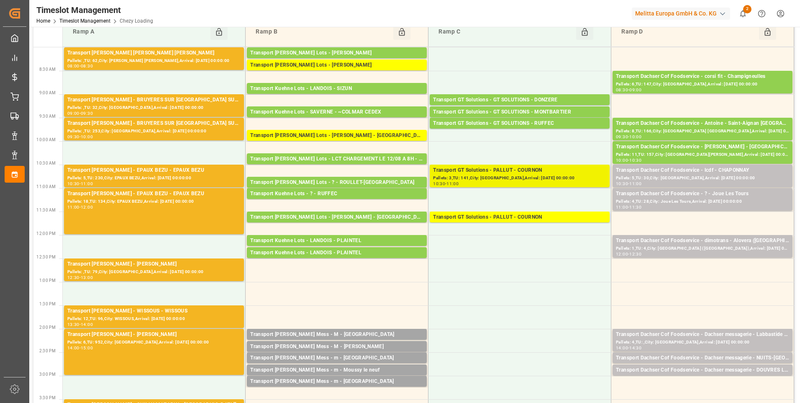
click at [528, 178] on div "Pallets: 3,TU: 141,City: [GEOGRAPHIC_DATA],Arrival: [DATE] 00:00:00" at bounding box center [519, 177] width 173 height 7
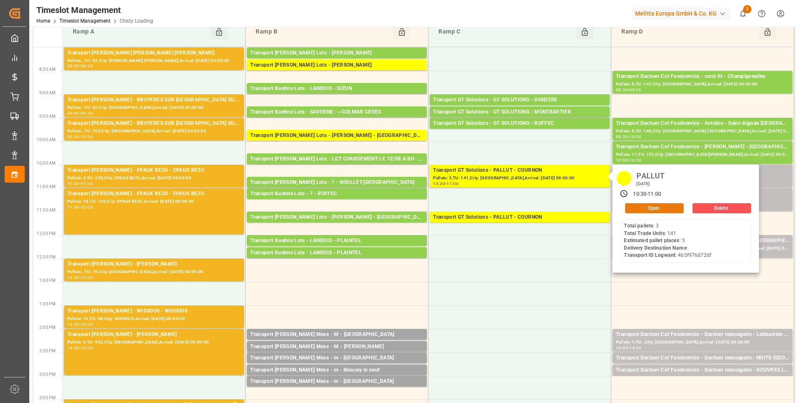
click at [652, 208] on button "Open" at bounding box center [654, 208] width 59 height 10
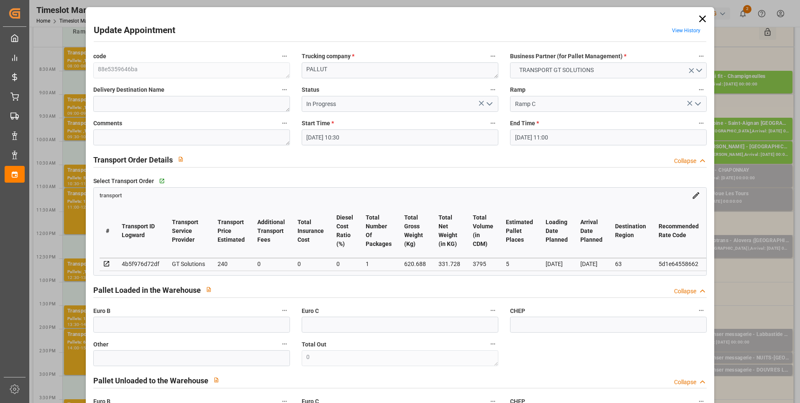
click at [491, 105] on icon "open menu" at bounding box center [490, 104] width 10 height 10
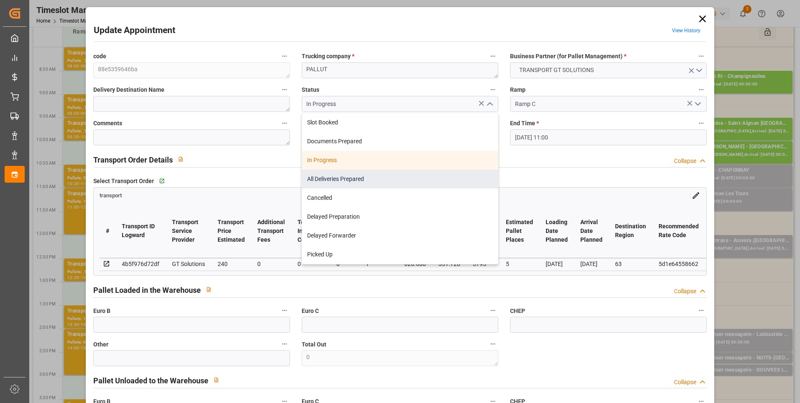
click at [359, 175] on div "All Deliveries Prepared" at bounding box center [400, 178] width 196 height 19
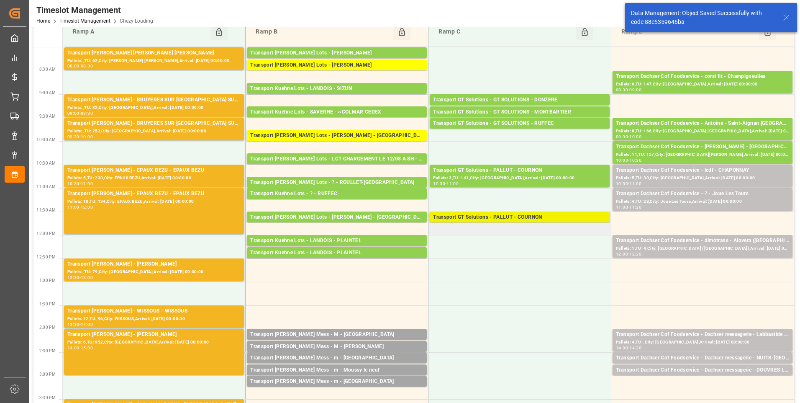
click at [515, 218] on div "Transport GT Solutions - PALLUT - COURNON" at bounding box center [519, 217] width 173 height 8
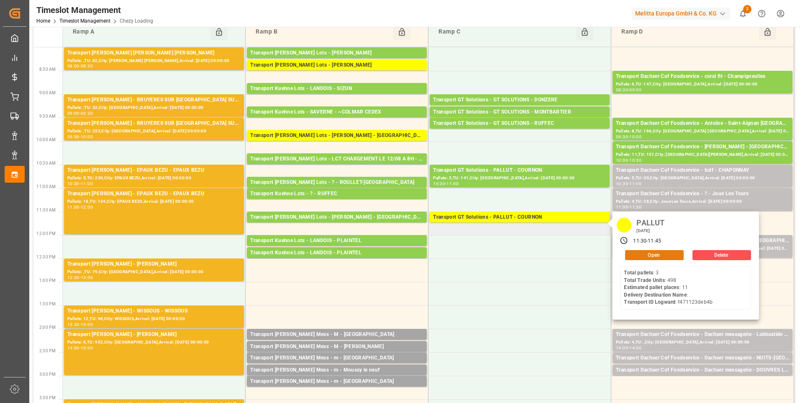
click at [650, 253] on button "Open" at bounding box center [654, 255] width 59 height 10
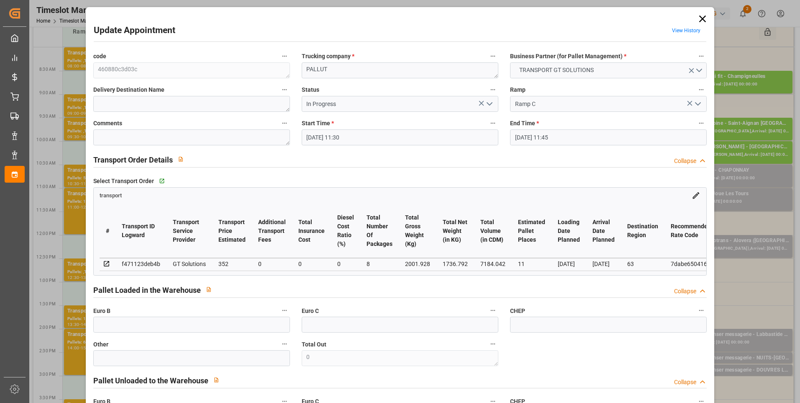
click at [486, 106] on icon "open menu" at bounding box center [490, 104] width 10 height 10
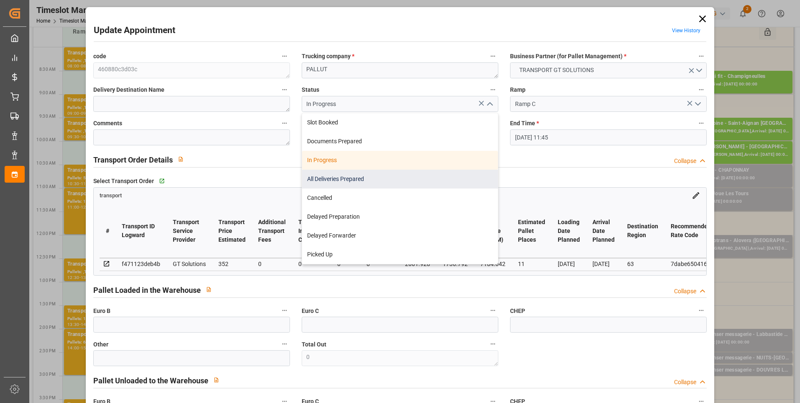
click at [333, 177] on div "All Deliveries Prepared" at bounding box center [400, 178] width 196 height 19
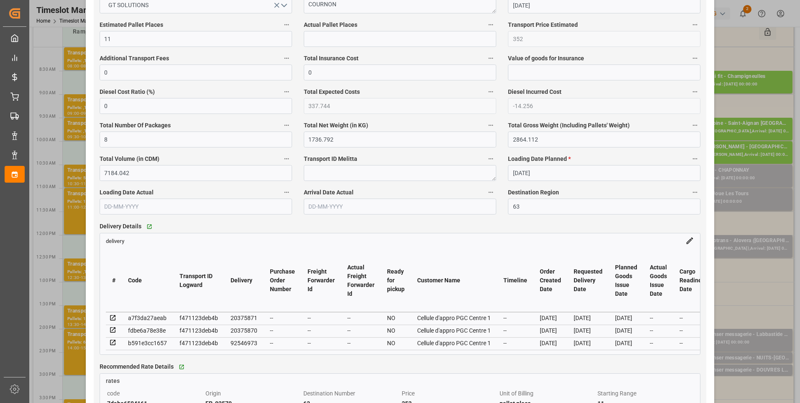
scroll to position [711, 0]
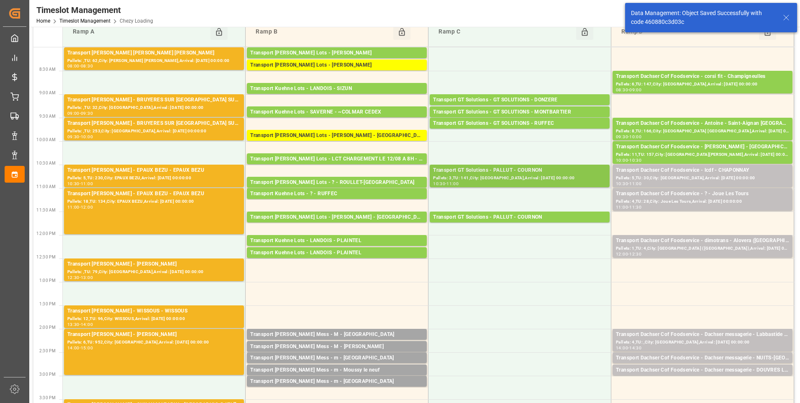
click at [541, 174] on div "Transport GT Solutions - PALLUT - COURNON" at bounding box center [519, 170] width 173 height 8
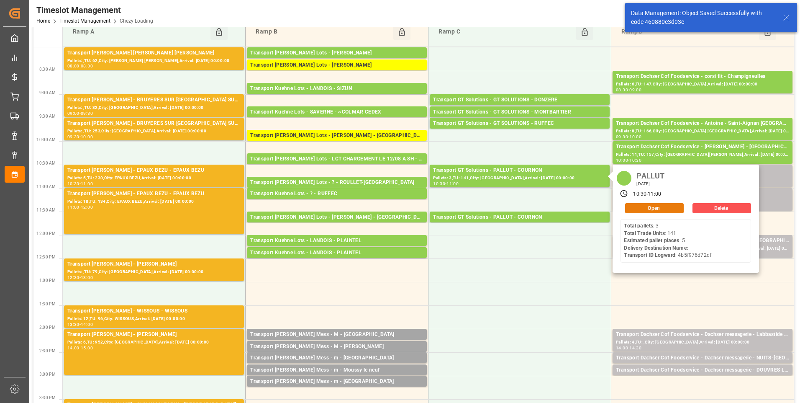
click at [660, 206] on button "Open" at bounding box center [654, 208] width 59 height 10
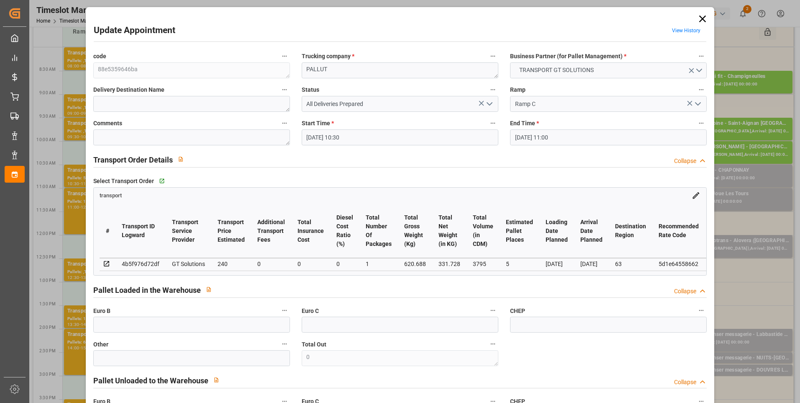
click at [487, 103] on polyline "open menu" at bounding box center [489, 104] width 5 height 3
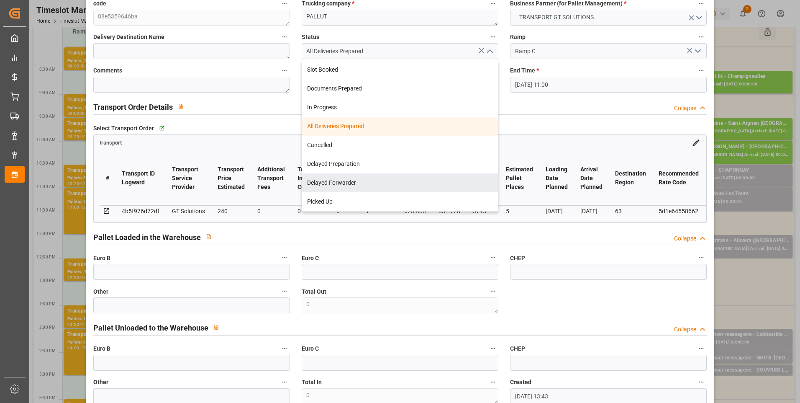
scroll to position [0, 0]
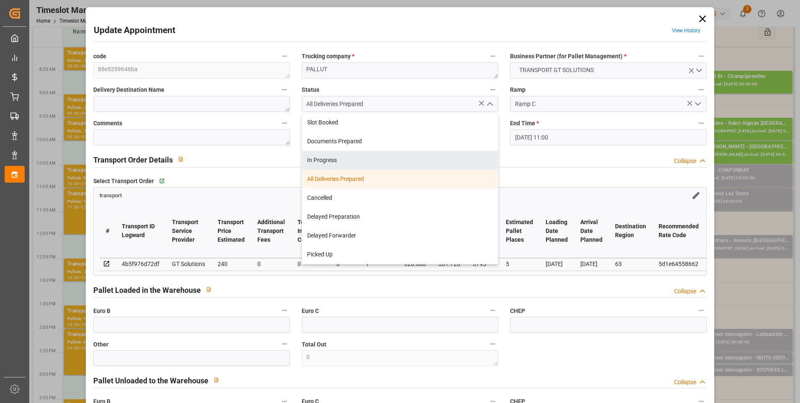
click at [512, 157] on div "Transport Order Details Collapse" at bounding box center [400, 159] width 614 height 16
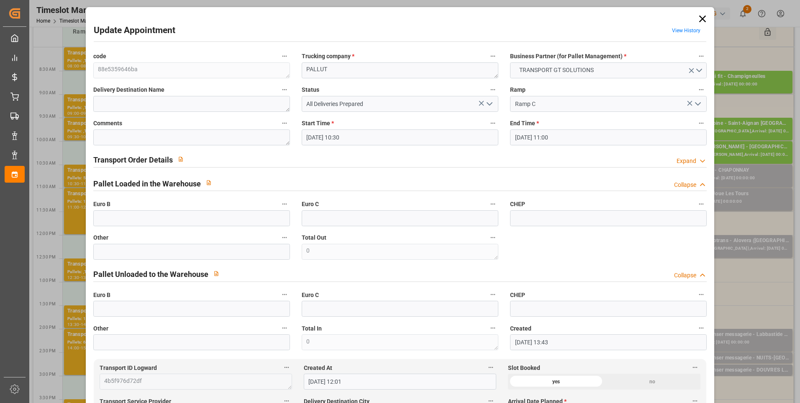
click at [700, 18] on icon at bounding box center [702, 18] width 7 height 7
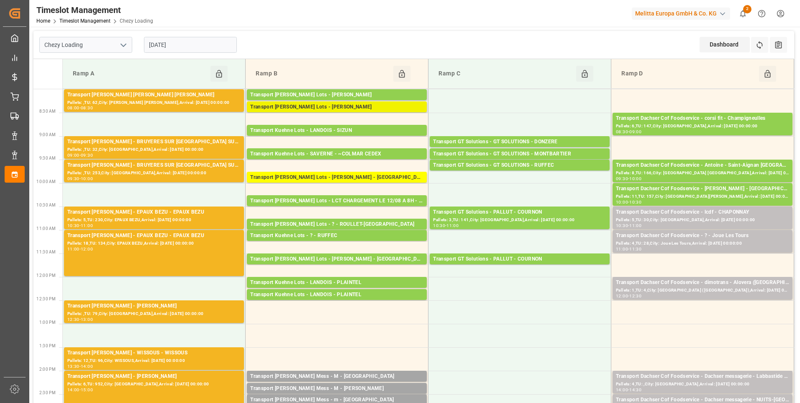
click at [316, 106] on div "Transport [PERSON_NAME] Lots - [PERSON_NAME]" at bounding box center [336, 107] width 173 height 8
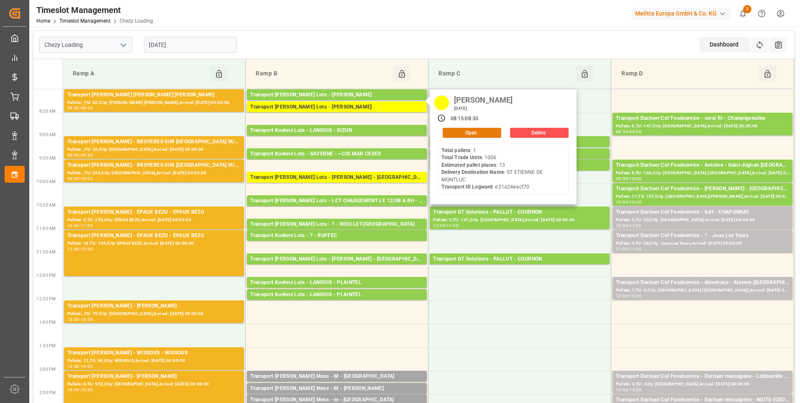
click at [475, 131] on button "Open" at bounding box center [472, 133] width 59 height 10
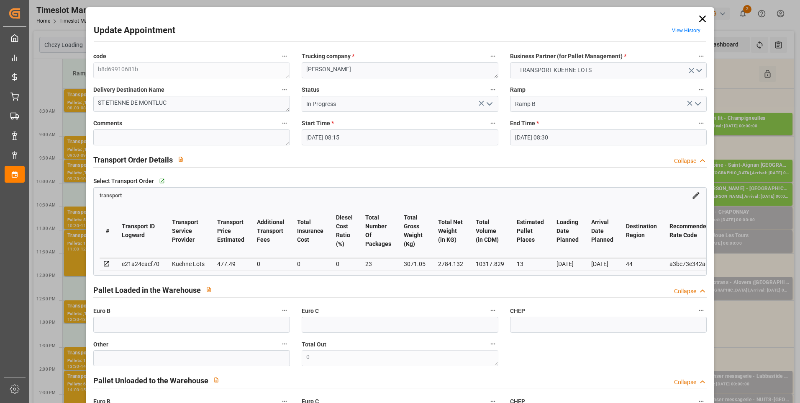
click at [487, 103] on icon "open menu" at bounding box center [490, 104] width 10 height 10
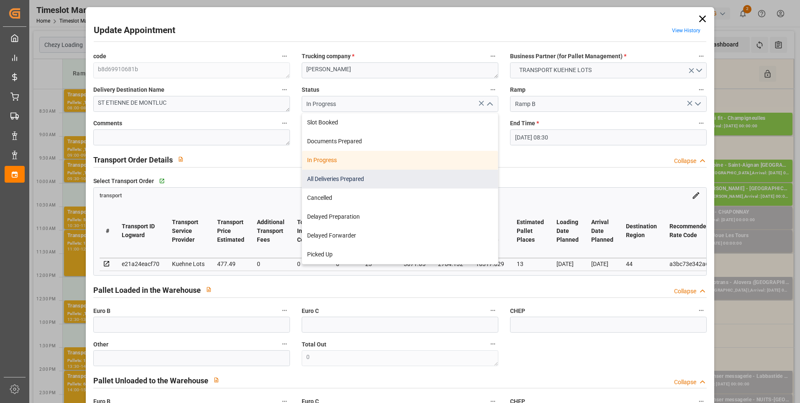
click at [351, 177] on div "All Deliveries Prepared" at bounding box center [400, 178] width 196 height 19
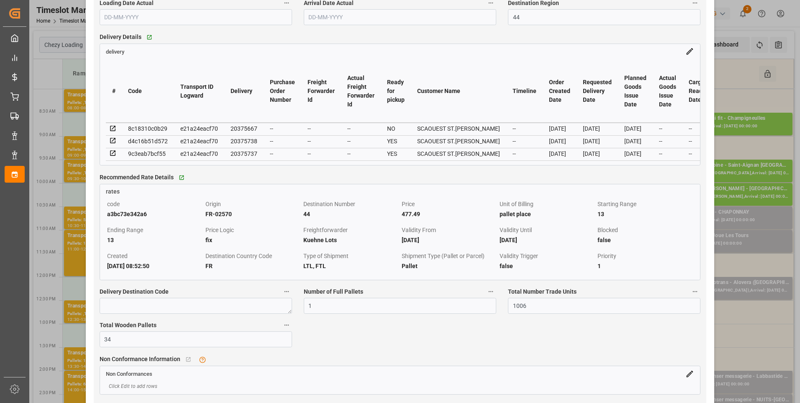
scroll to position [711, 0]
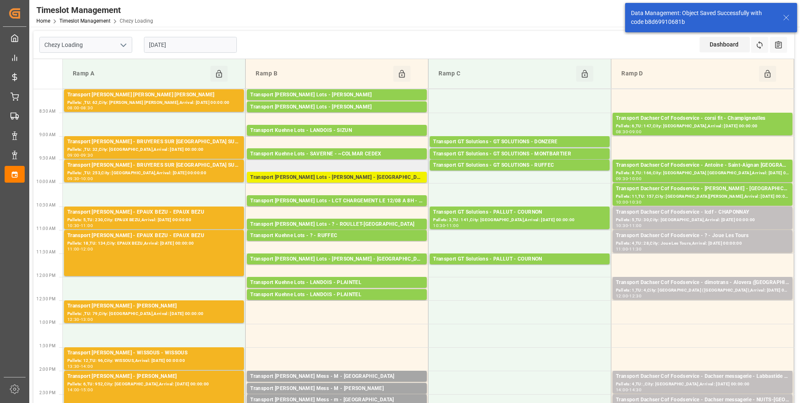
click at [354, 176] on div "Transport [PERSON_NAME] Lots - [PERSON_NAME] - [GEOGRAPHIC_DATA]" at bounding box center [336, 177] width 173 height 8
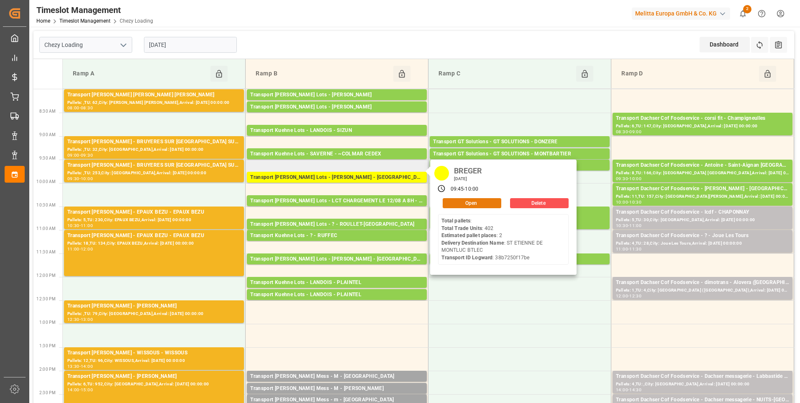
click at [453, 202] on button "Open" at bounding box center [472, 203] width 59 height 10
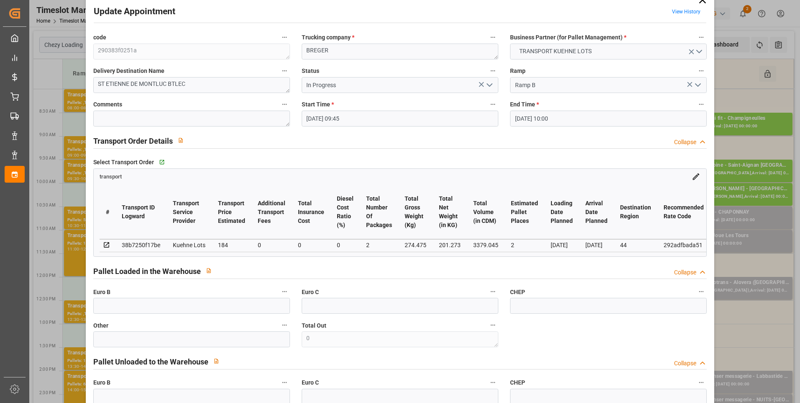
scroll to position [0, 0]
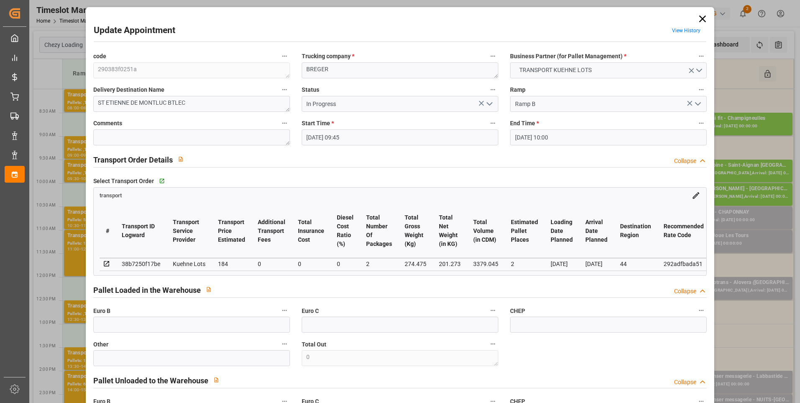
click at [699, 18] on icon at bounding box center [702, 18] width 7 height 7
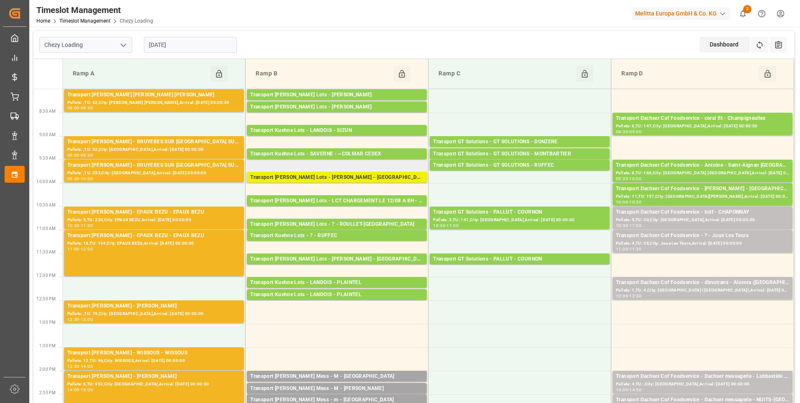
click at [377, 177] on div "Transport [PERSON_NAME] Lots - [PERSON_NAME] - [GEOGRAPHIC_DATA]" at bounding box center [336, 177] width 173 height 8
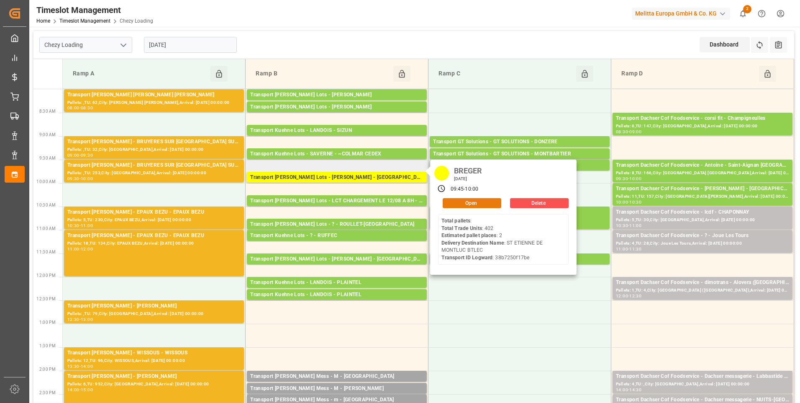
click at [457, 199] on button "Open" at bounding box center [472, 203] width 59 height 10
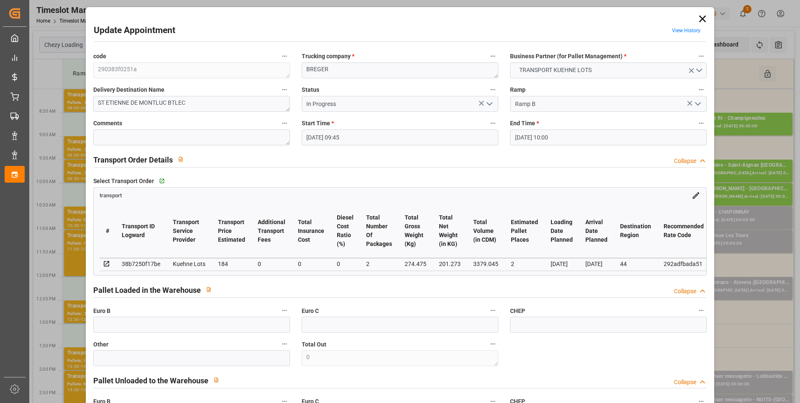
click at [485, 104] on icon "open menu" at bounding box center [490, 104] width 10 height 10
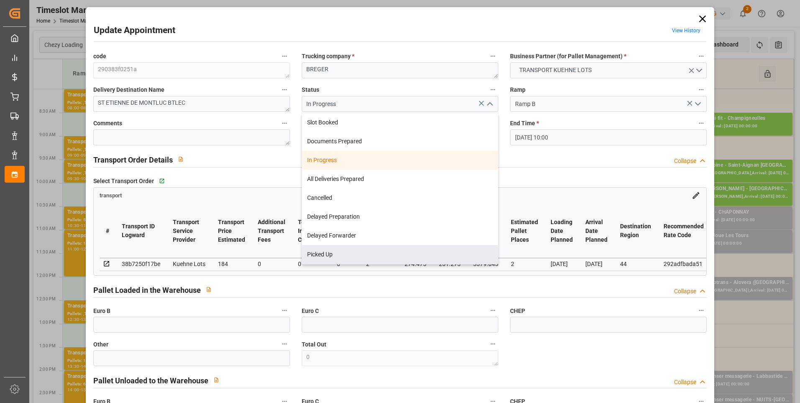
click at [380, 290] on div "Pallet Loaded in the Warehouse Collapse" at bounding box center [400, 289] width 614 height 16
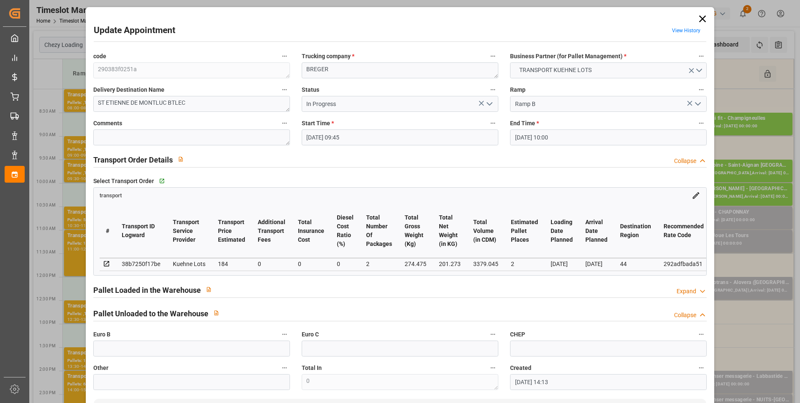
click at [699, 18] on icon at bounding box center [702, 18] width 7 height 7
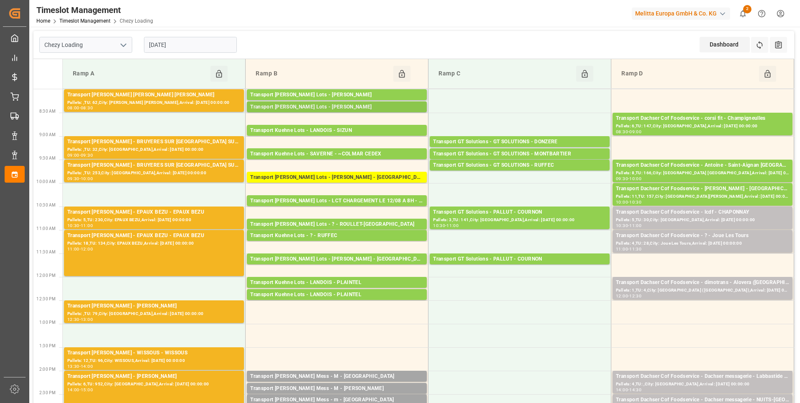
click at [354, 110] on div "Transport [PERSON_NAME] Lots - [PERSON_NAME]" at bounding box center [336, 107] width 173 height 8
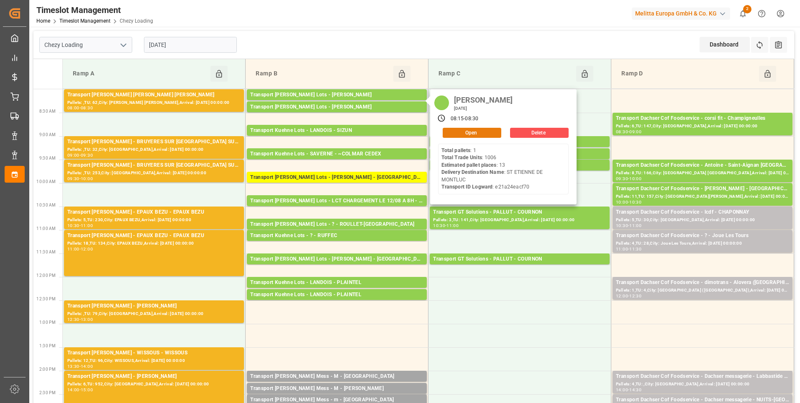
click at [454, 134] on button "Open" at bounding box center [472, 133] width 59 height 10
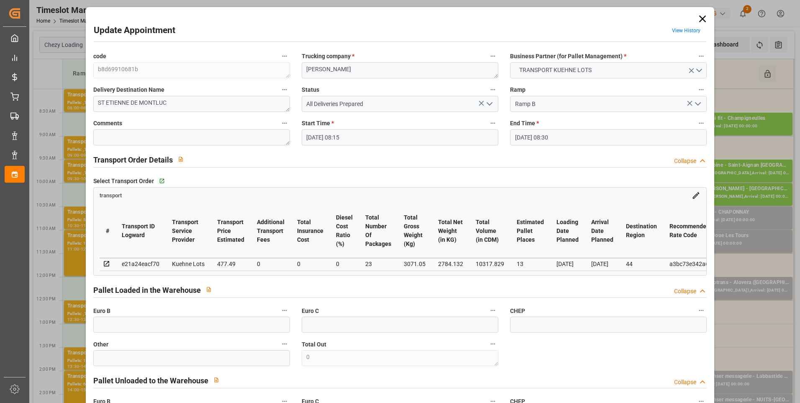
click at [702, 18] on icon at bounding box center [703, 19] width 12 height 12
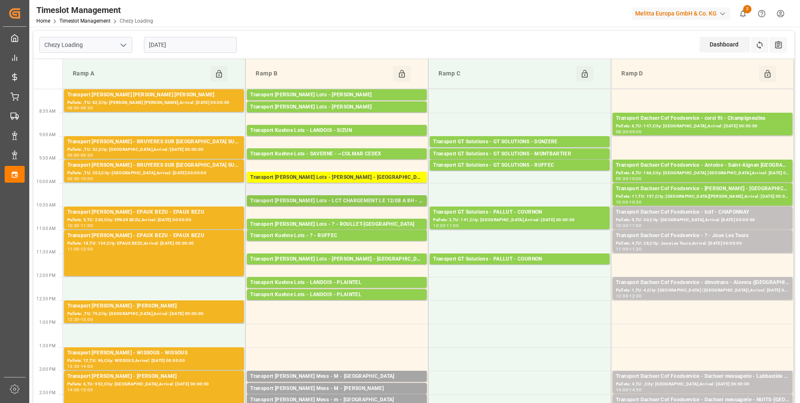
click at [378, 201] on div "Transport [PERSON_NAME] Lots - LCT CHARGEMENT LE 12/08 A 8H - VENDARGUES" at bounding box center [336, 201] width 173 height 8
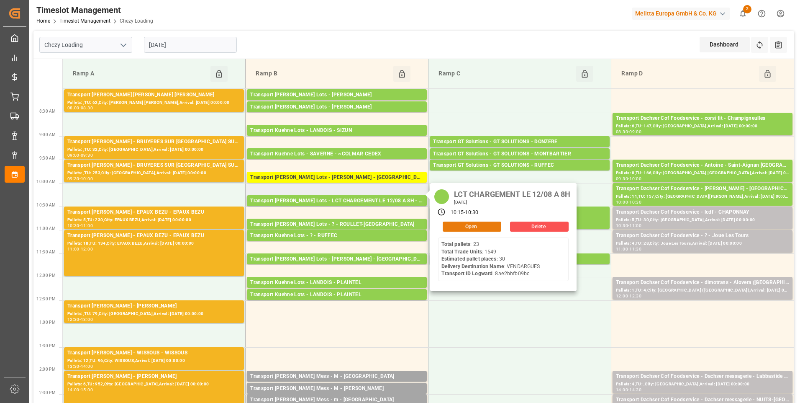
click at [467, 223] on button "Open" at bounding box center [472, 226] width 59 height 10
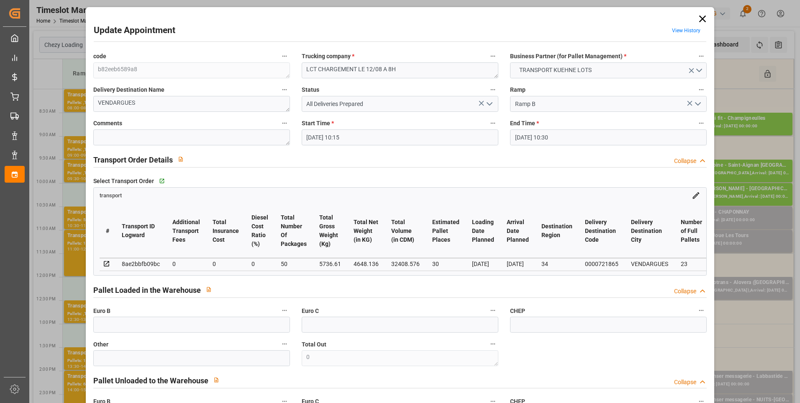
click at [701, 17] on icon at bounding box center [703, 19] width 12 height 12
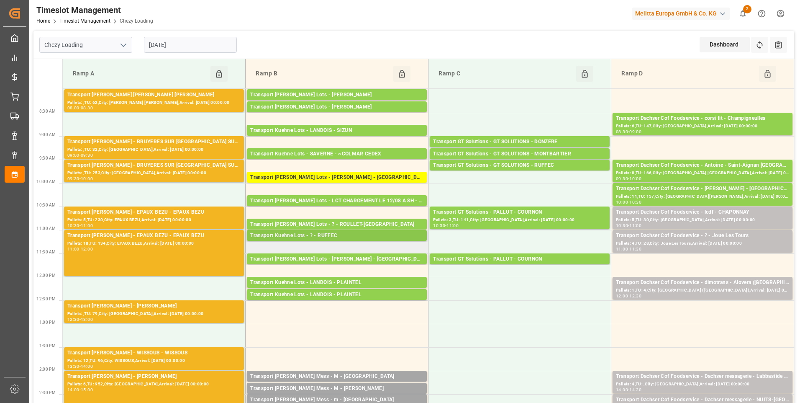
click at [369, 236] on div "Transport Kuehne Lots - ? - RUFFEC" at bounding box center [336, 235] width 173 height 8
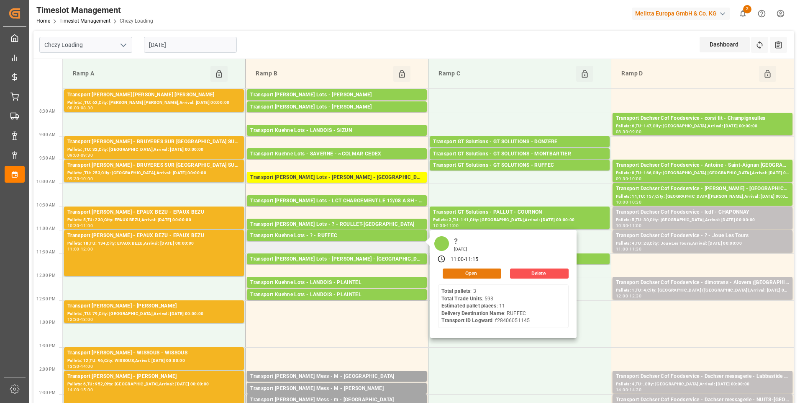
click at [465, 270] on button "Open" at bounding box center [472, 273] width 59 height 10
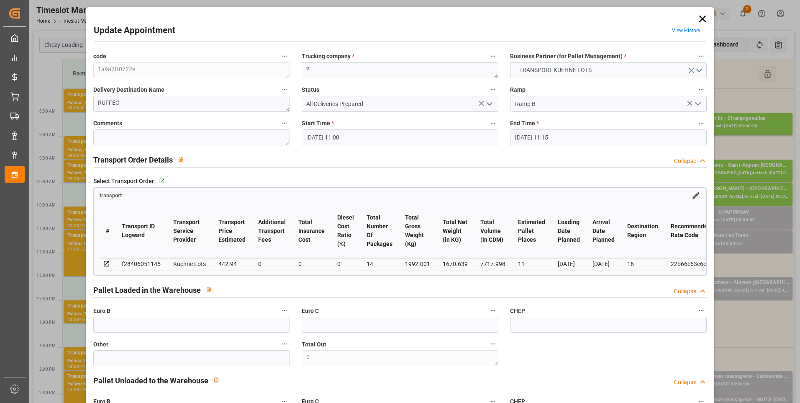
click at [705, 18] on icon at bounding box center [703, 19] width 12 height 12
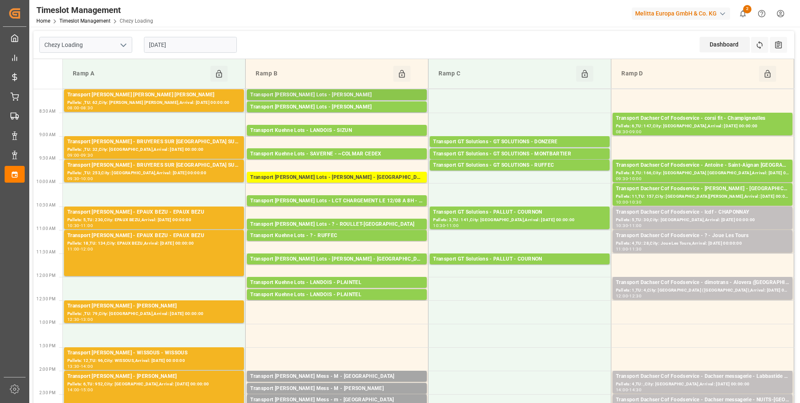
click at [341, 95] on div "Transport [PERSON_NAME] Lots - [PERSON_NAME]" at bounding box center [336, 95] width 173 height 8
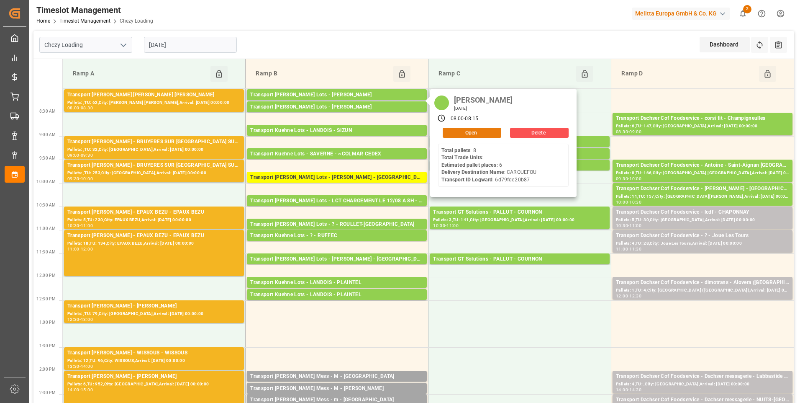
click at [475, 133] on button "Open" at bounding box center [472, 133] width 59 height 10
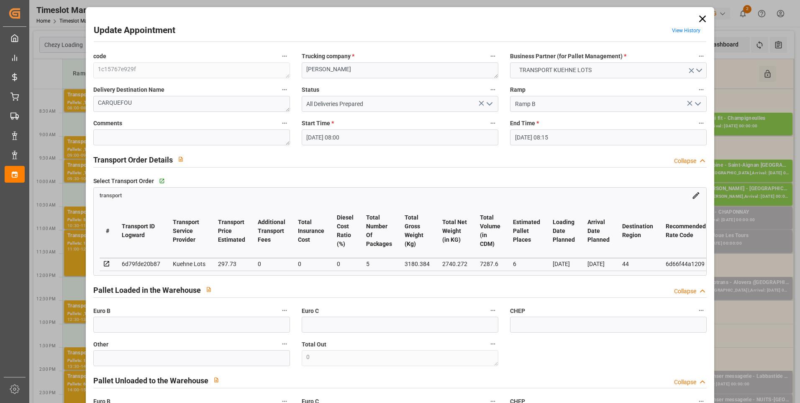
click at [486, 103] on icon "open menu" at bounding box center [490, 104] width 10 height 10
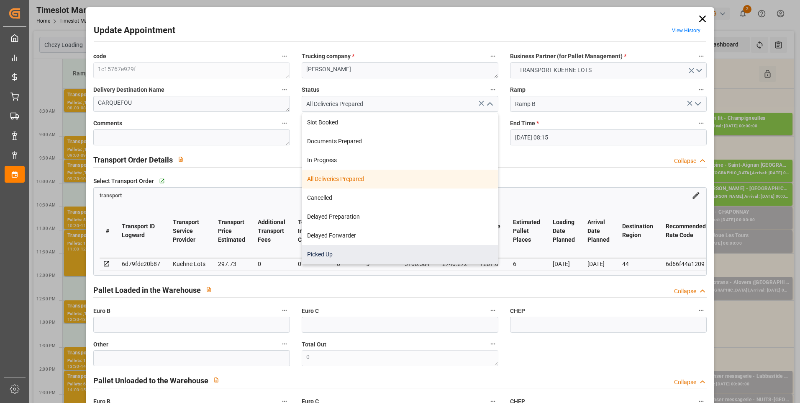
click at [323, 254] on div "Picked Up" at bounding box center [400, 254] width 196 height 19
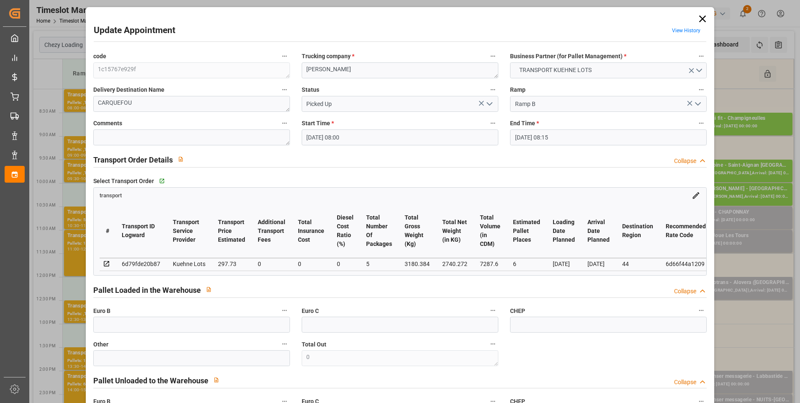
click at [486, 158] on div "Transport Order Details Collapse" at bounding box center [400, 159] width 614 height 16
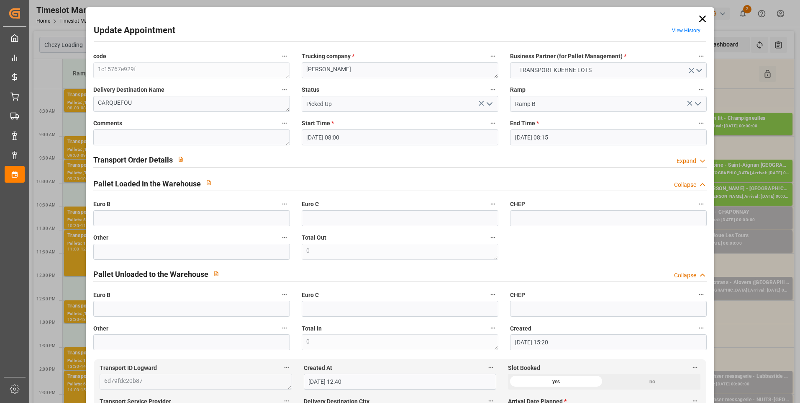
click at [702, 19] on icon at bounding box center [703, 19] width 12 height 12
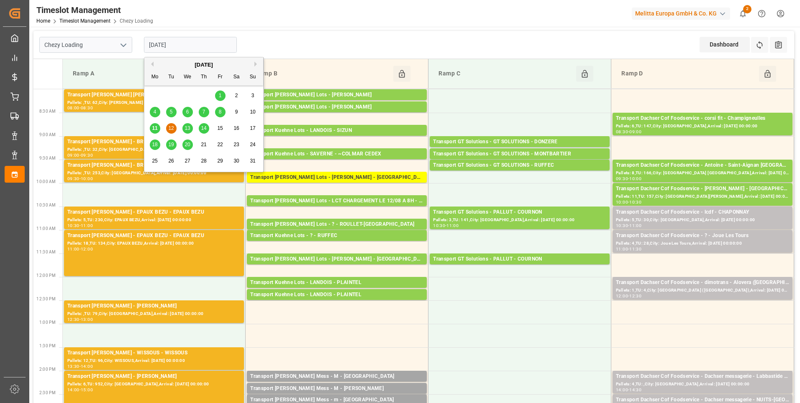
click at [208, 46] on input "[DATE]" at bounding box center [190, 45] width 93 height 16
click at [188, 126] on span "13" at bounding box center [187, 128] width 5 height 6
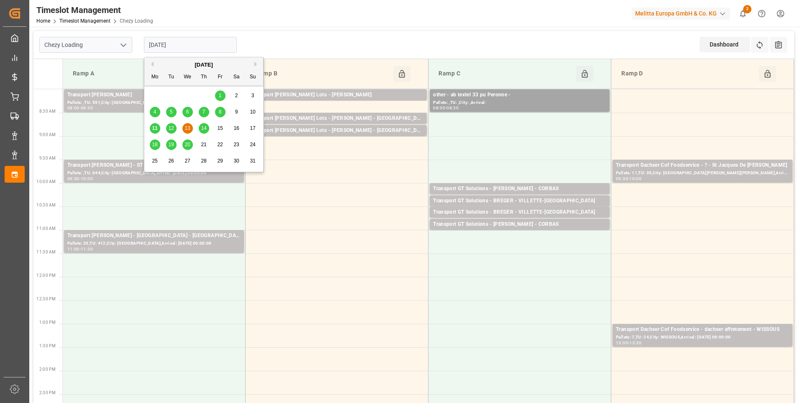
click at [190, 47] on input "[DATE]" at bounding box center [190, 45] width 93 height 16
click at [154, 127] on span "11" at bounding box center [154, 128] width 5 height 6
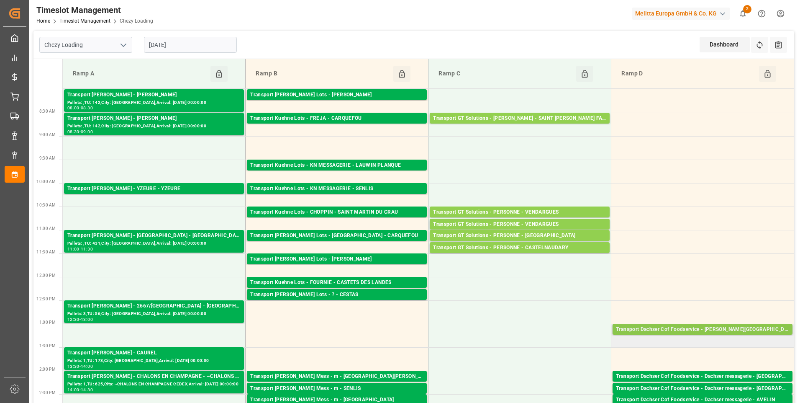
click at [678, 329] on div "Transport Dachser Cof Foodservice - [PERSON_NAME][GEOGRAPHIC_DATA]" at bounding box center [702, 329] width 173 height 8
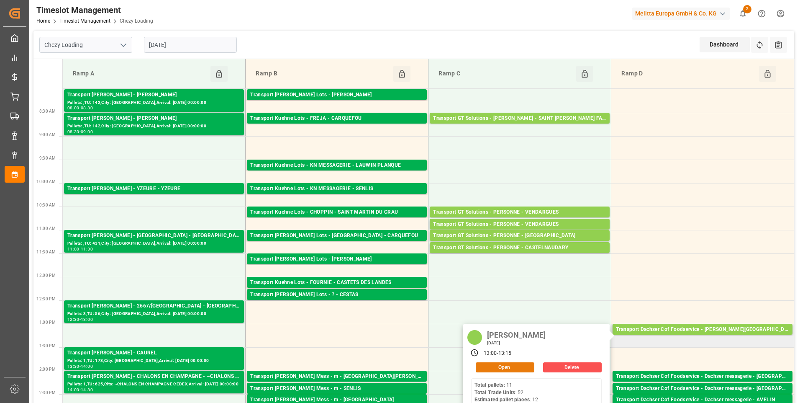
click at [519, 368] on button "Open" at bounding box center [505, 367] width 59 height 10
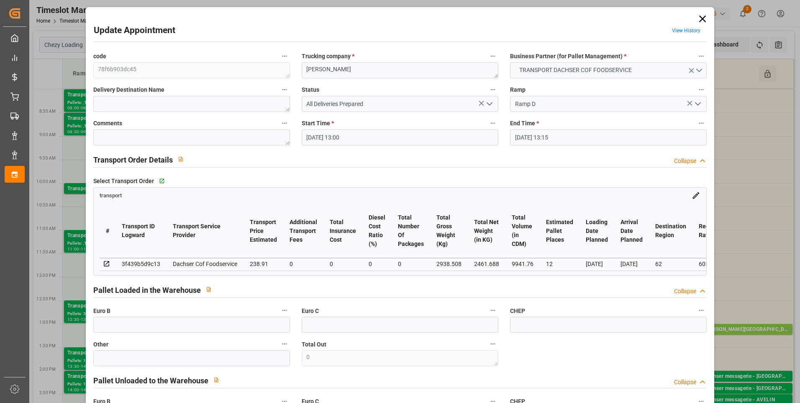
click at [198, 386] on h2 "Pallet Unloaded to the Warehouse" at bounding box center [150, 380] width 115 height 11
